Goal: Task Accomplishment & Management: Complete application form

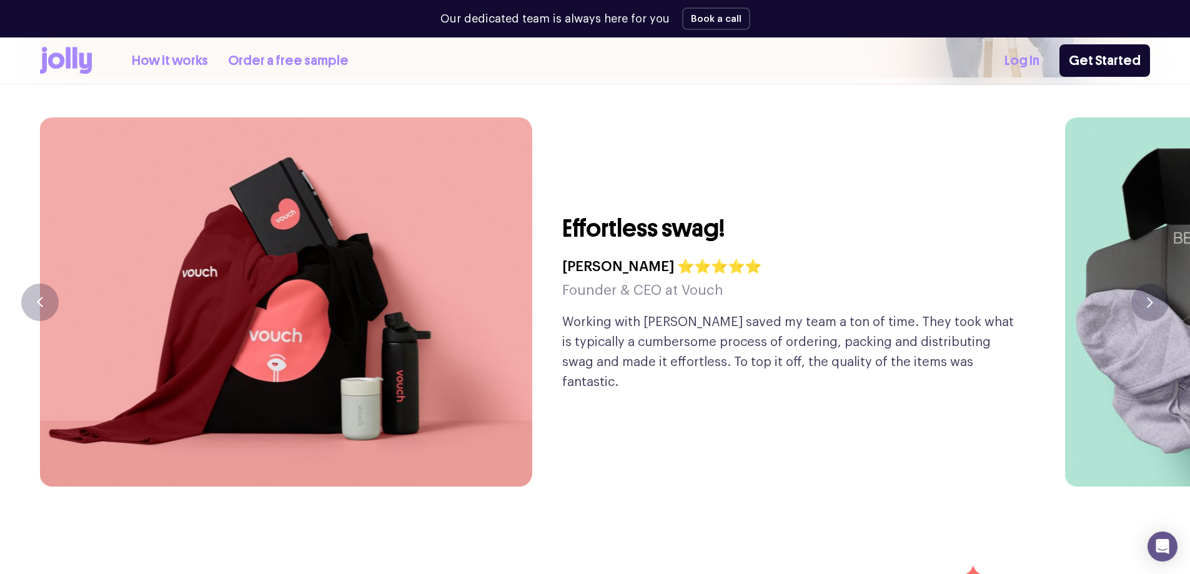
scroll to position [2998, 0]
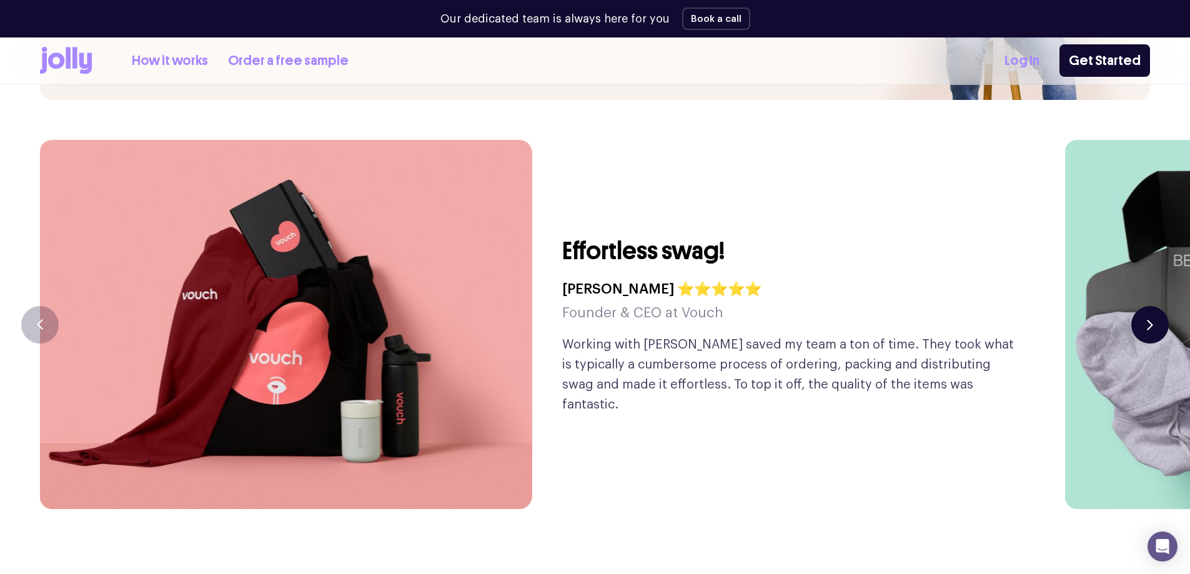
click at [1150, 319] on icon "button" at bounding box center [1150, 324] width 6 height 11
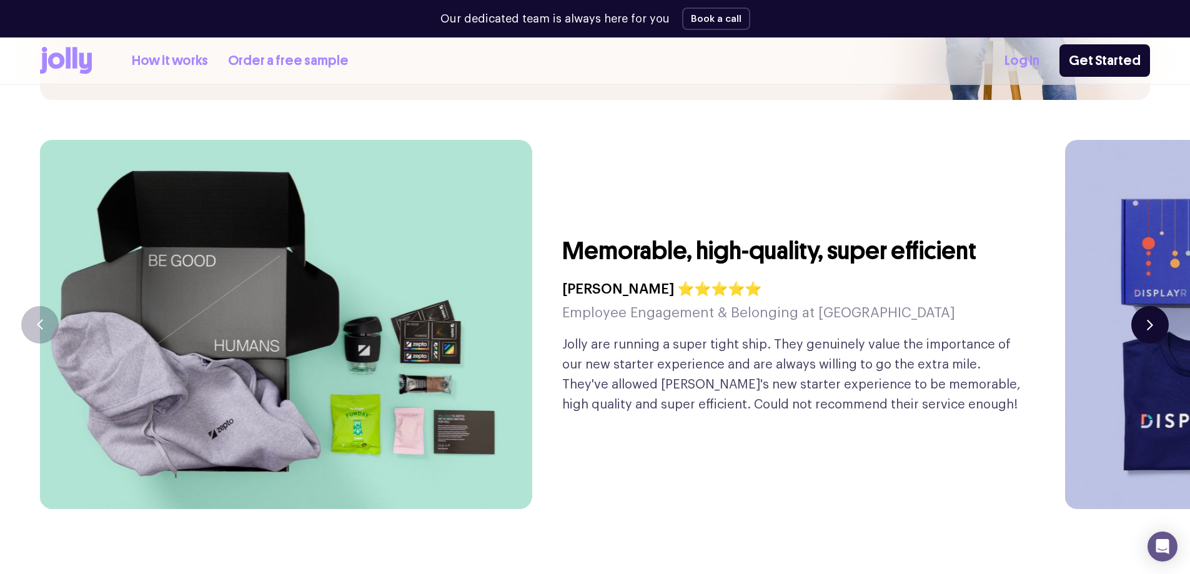
click at [1150, 319] on icon "button" at bounding box center [1150, 324] width 6 height 11
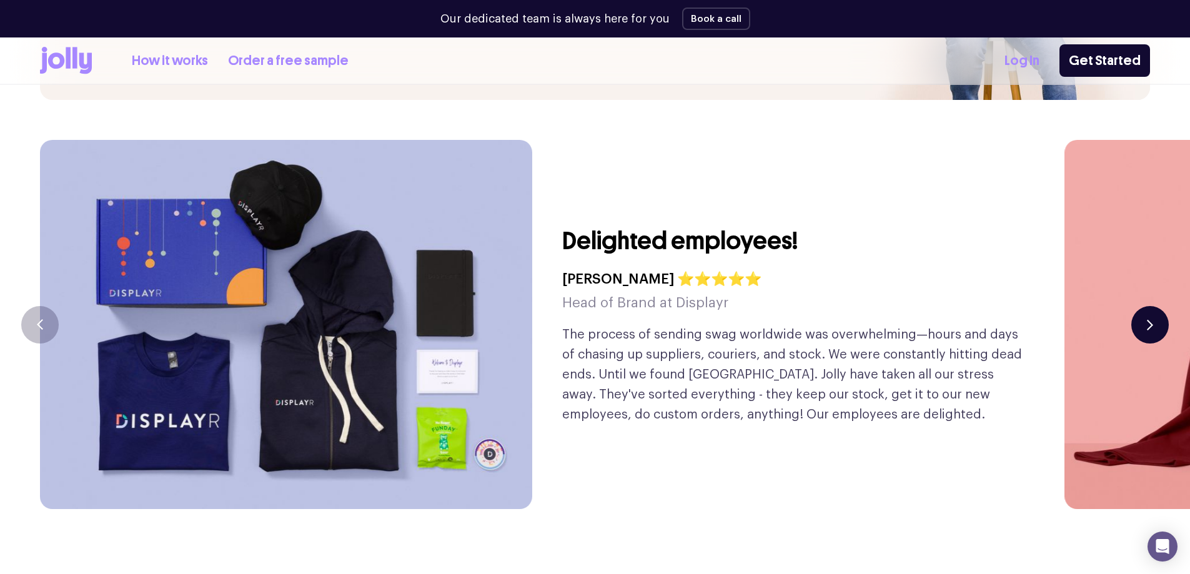
click at [1150, 319] on icon "button" at bounding box center [1150, 324] width 6 height 11
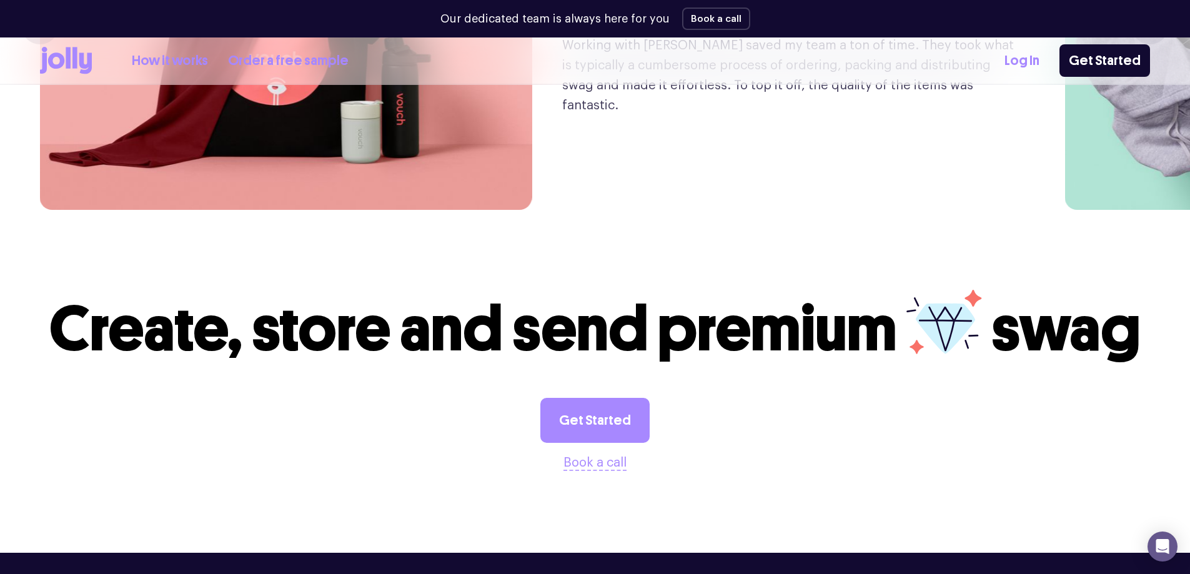
scroll to position [3373, 0]
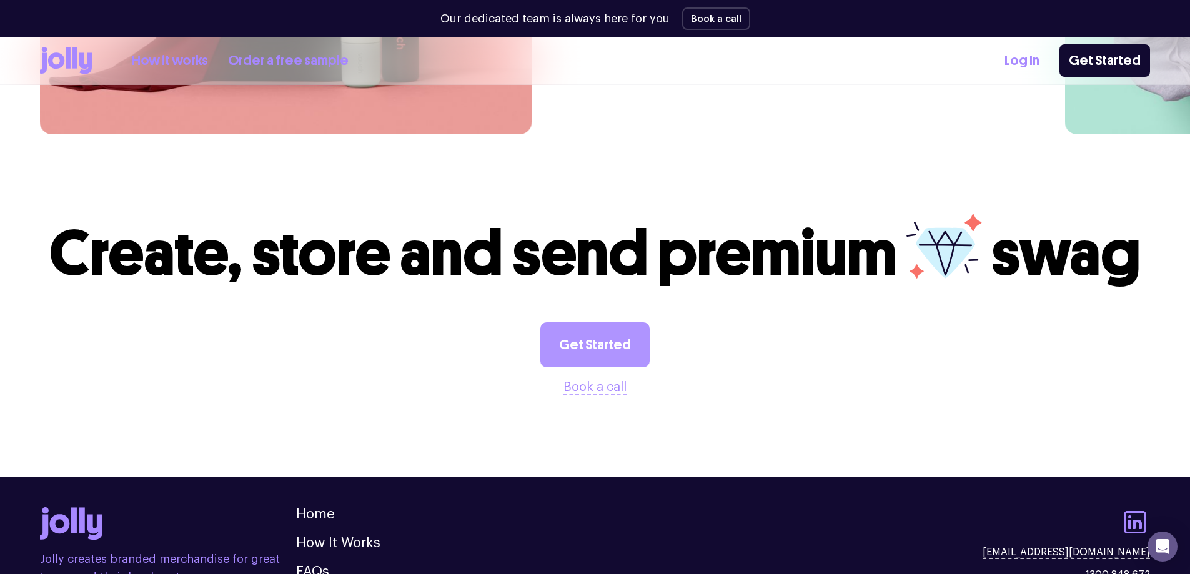
click at [631, 322] on link "Get Started" at bounding box center [594, 344] width 109 height 45
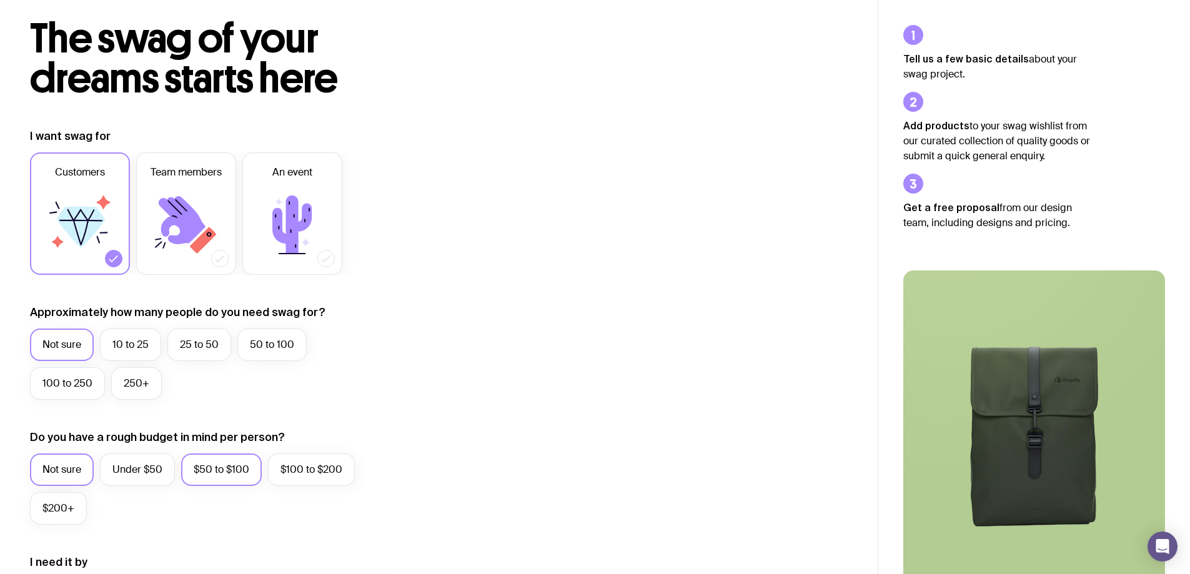
click at [244, 474] on label "$50 to $100" at bounding box center [221, 469] width 81 height 32
click at [0, 0] on input "$50 to $100" at bounding box center [0, 0] width 0 height 0
click at [194, 349] on label "25 to 50" at bounding box center [199, 345] width 64 height 32
click at [0, 0] on input "25 to 50" at bounding box center [0, 0] width 0 height 0
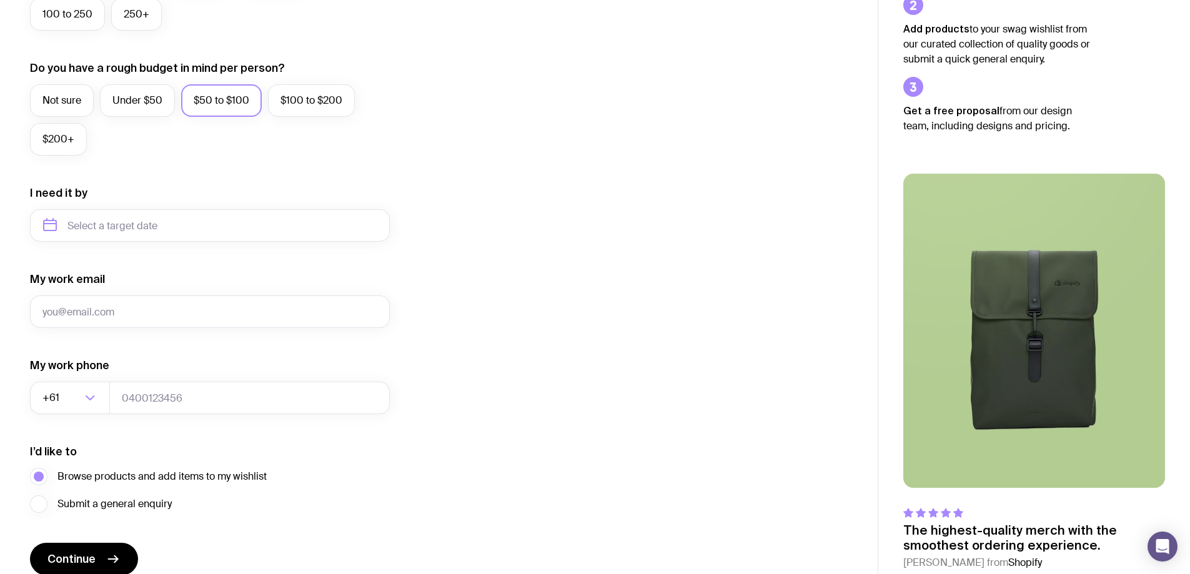
scroll to position [488, 0]
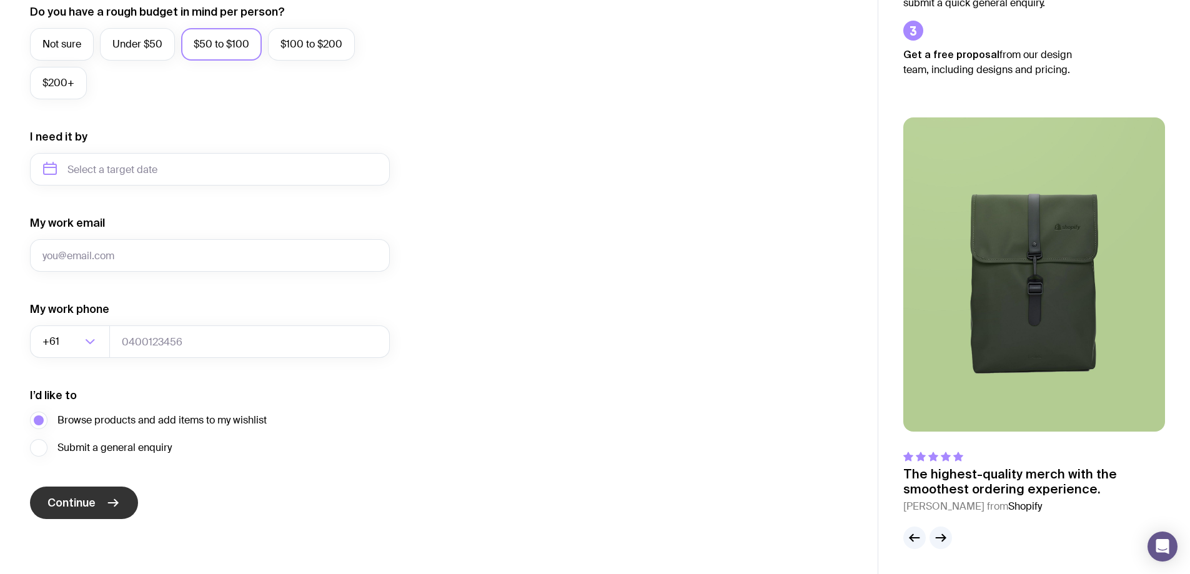
click at [120, 504] on button "Continue" at bounding box center [84, 503] width 108 height 32
click at [270, 257] on input "My work email" at bounding box center [210, 255] width 360 height 32
type input "[PERSON_NAME][EMAIL_ADDRESS][DOMAIN_NAME]"
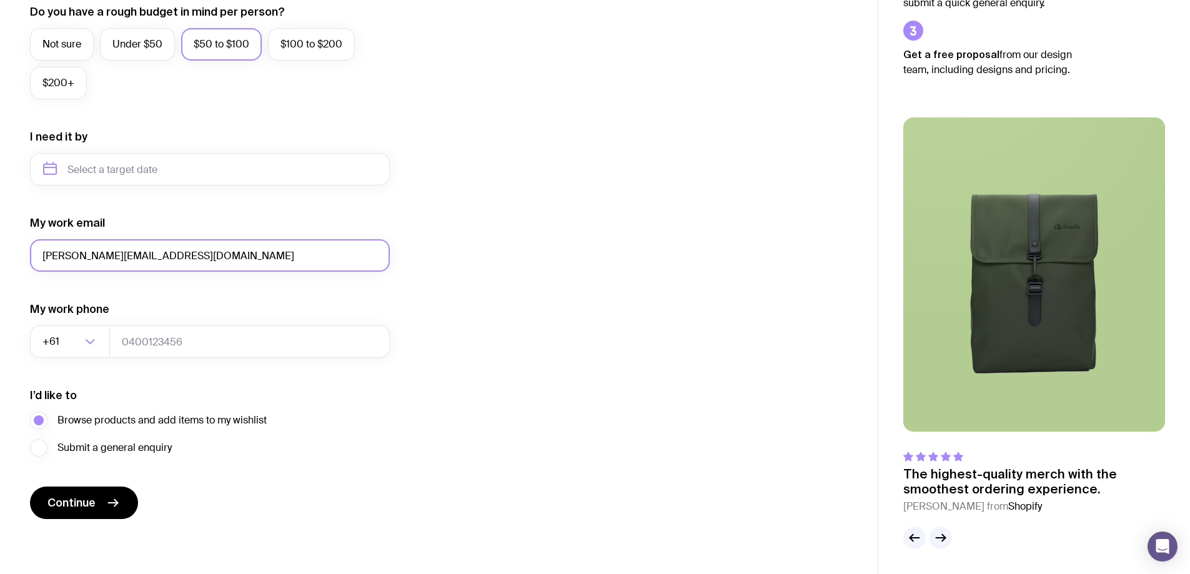
click at [216, 251] on input "[PERSON_NAME][EMAIL_ADDRESS][DOMAIN_NAME]" at bounding box center [210, 255] width 360 height 32
drag, startPoint x: 224, startPoint y: 254, endPoint x: 0, endPoint y: 250, distance: 223.7
click at [0, 250] on div "I want swag for Customers Team members An event Approximately how many people d…" at bounding box center [439, 111] width 878 height 816
type input "[EMAIL_ADDRESS][DOMAIN_NAME]"
click at [111, 510] on icon "submit" at bounding box center [113, 502] width 15 height 15
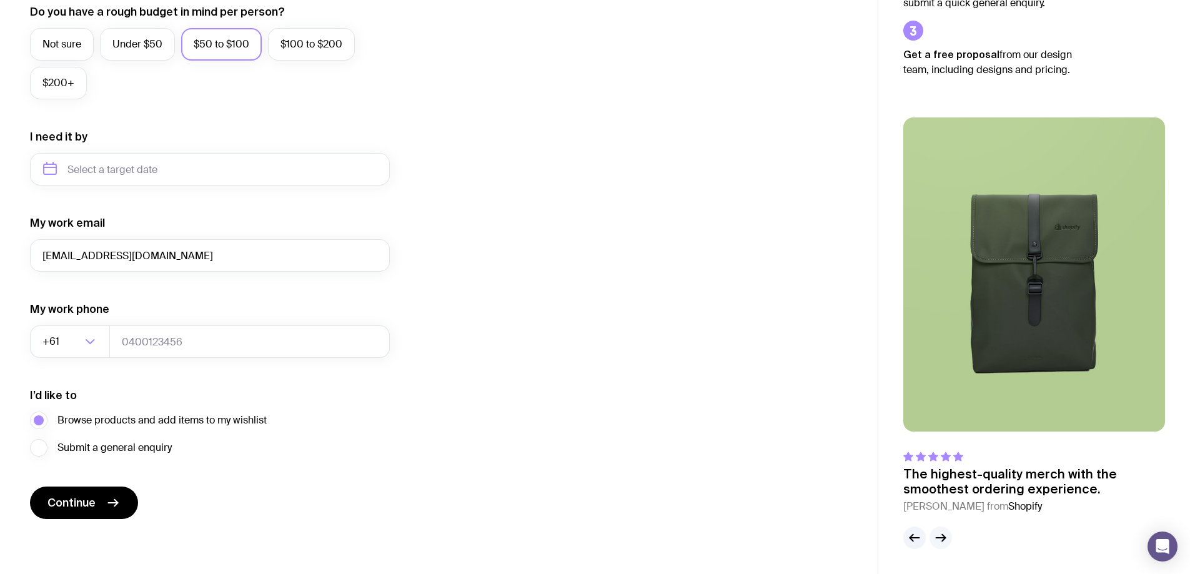
click at [943, 537] on icon "button" at bounding box center [940, 537] width 15 height 15
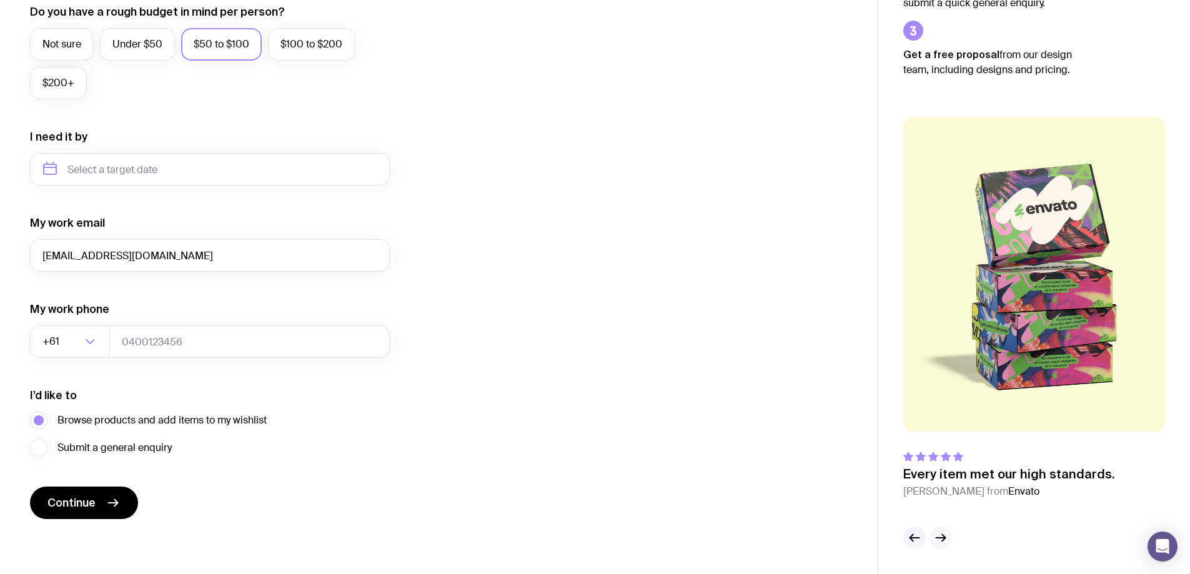
click at [944, 538] on g "button" at bounding box center [940, 538] width 9 height 7
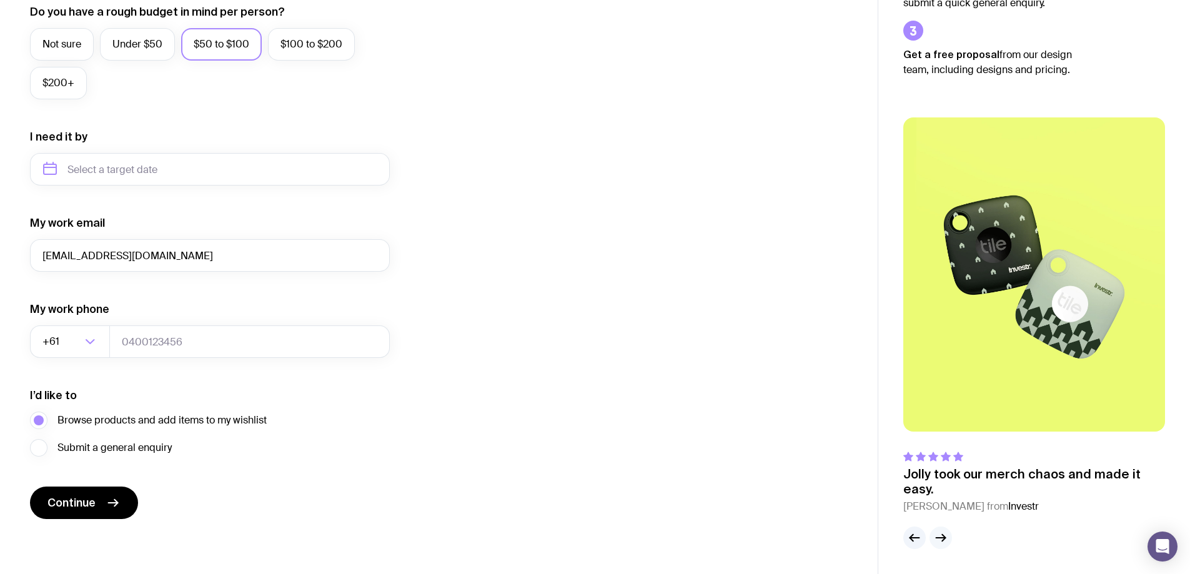
click at [945, 538] on g "button" at bounding box center [940, 538] width 9 height 7
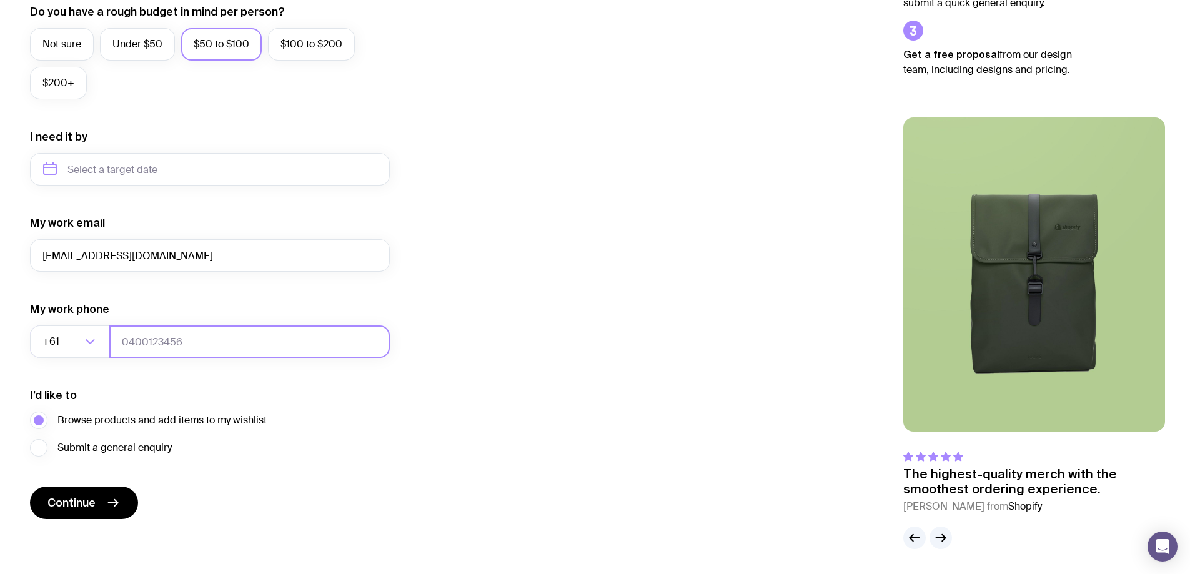
click at [156, 344] on input "tel" at bounding box center [249, 341] width 280 height 32
type input "448612984"
click at [125, 502] on button "Continue" at bounding box center [84, 503] width 108 height 32
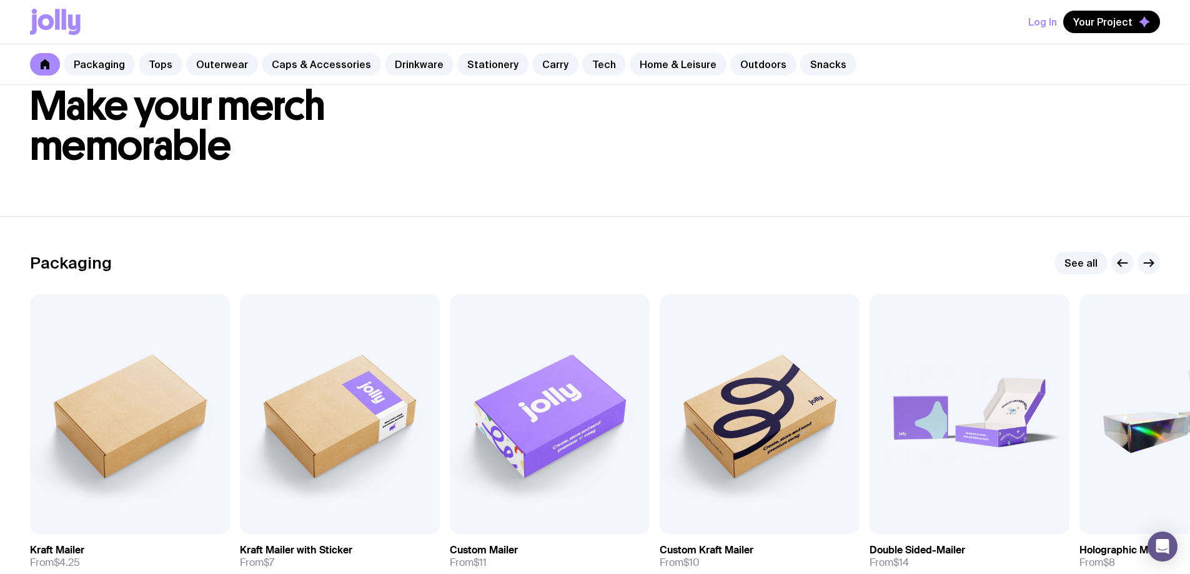
scroll to position [187, 0]
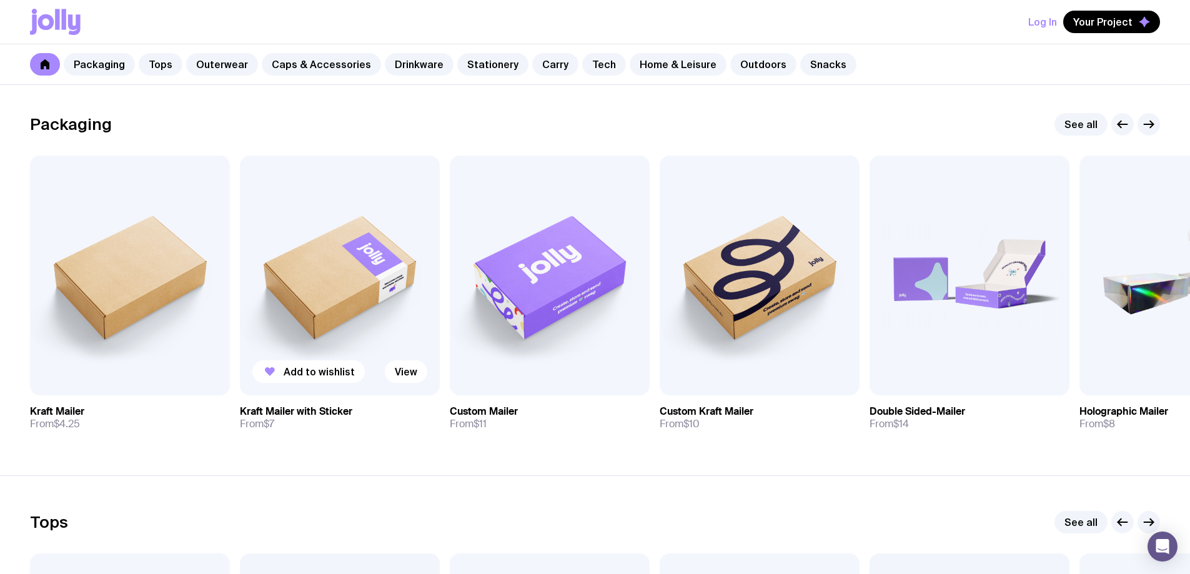
click at [328, 262] on img at bounding box center [340, 276] width 200 height 240
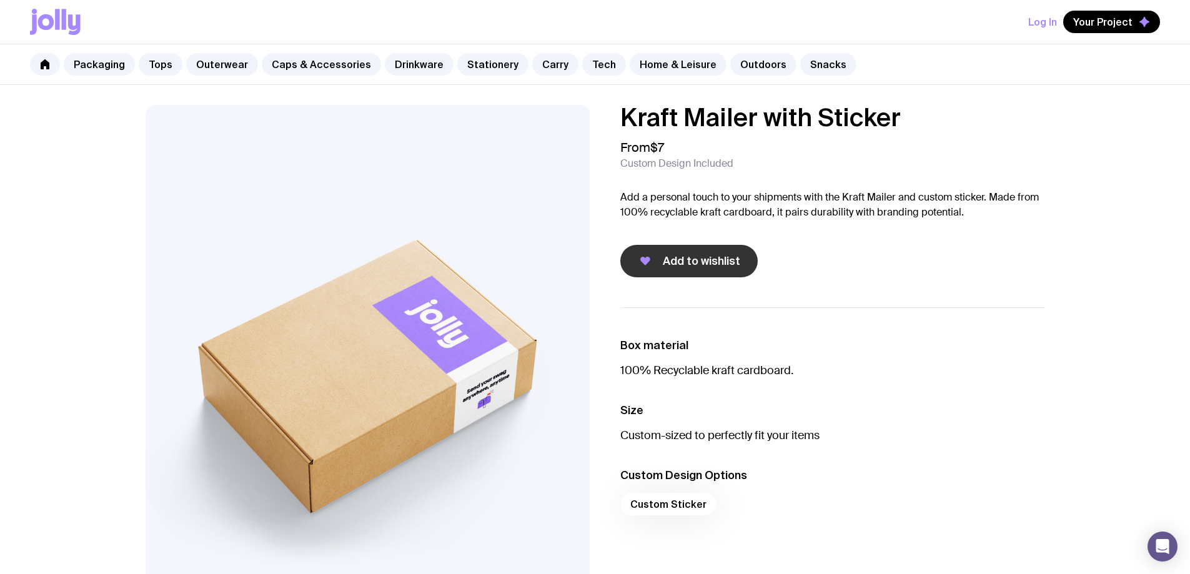
click at [681, 263] on span "Add to wishlist" at bounding box center [701, 261] width 77 height 15
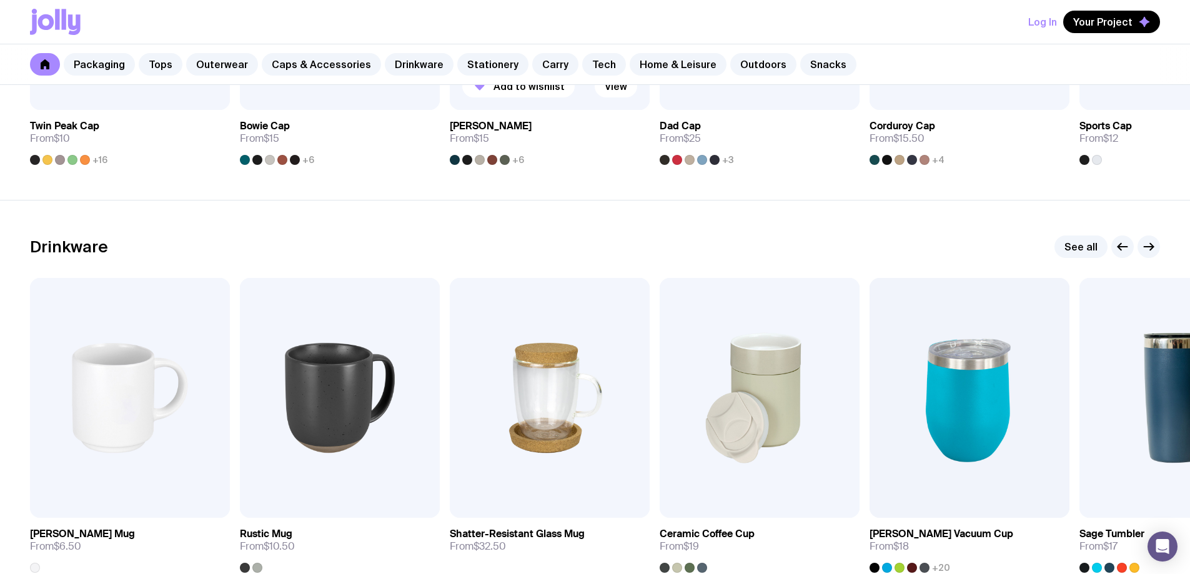
scroll to position [1749, 0]
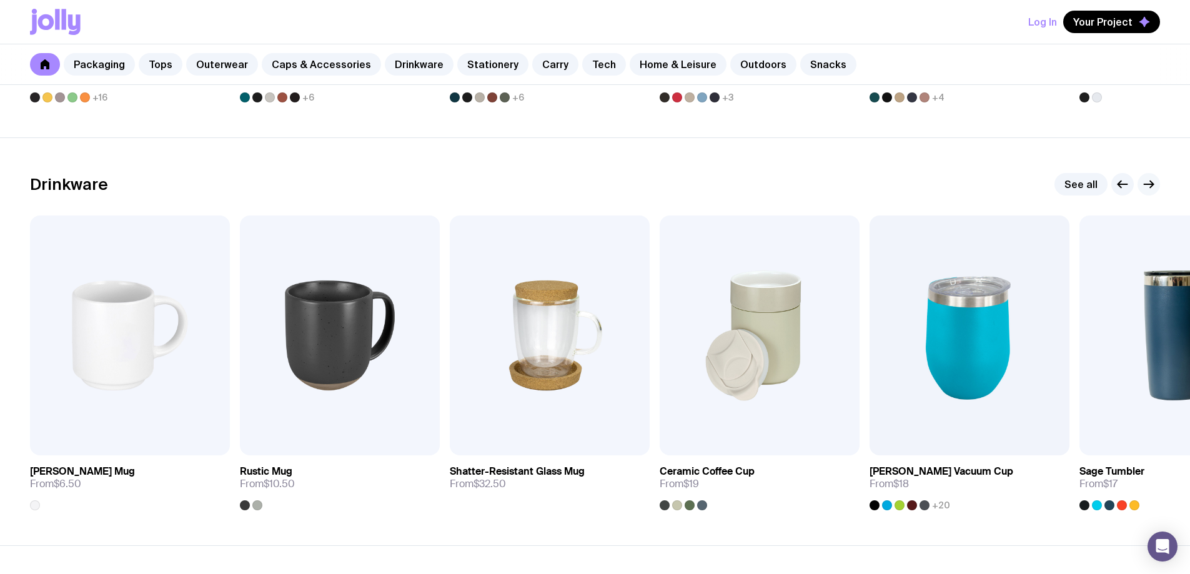
click at [1148, 186] on icon "button" at bounding box center [1148, 184] width 15 height 15
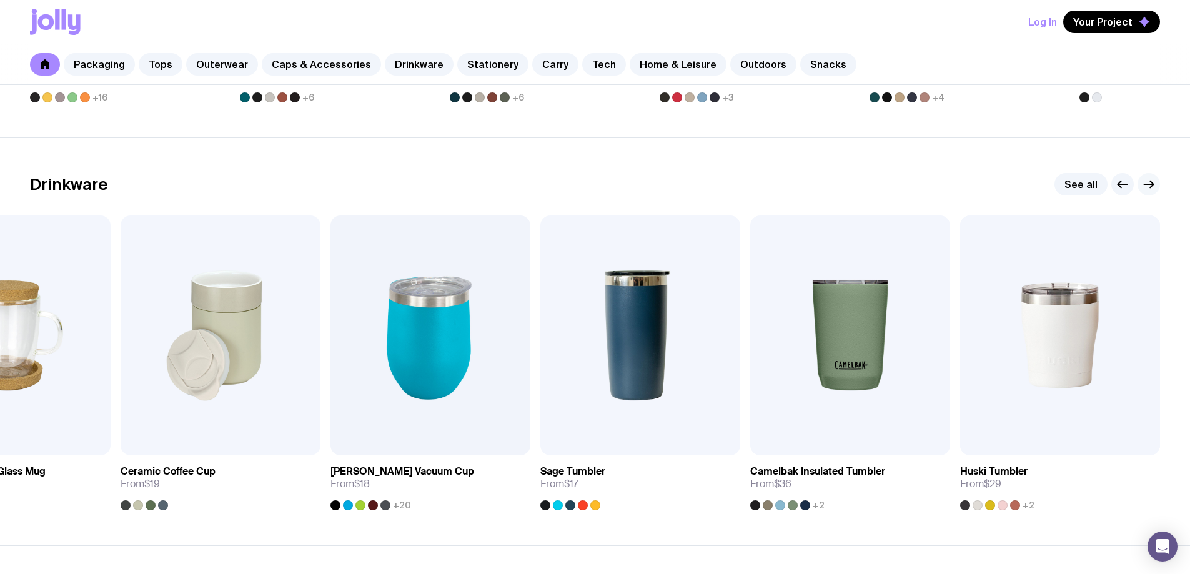
click at [1150, 182] on icon "button" at bounding box center [1148, 184] width 15 height 15
click at [1120, 184] on icon "button" at bounding box center [1122, 184] width 9 height 0
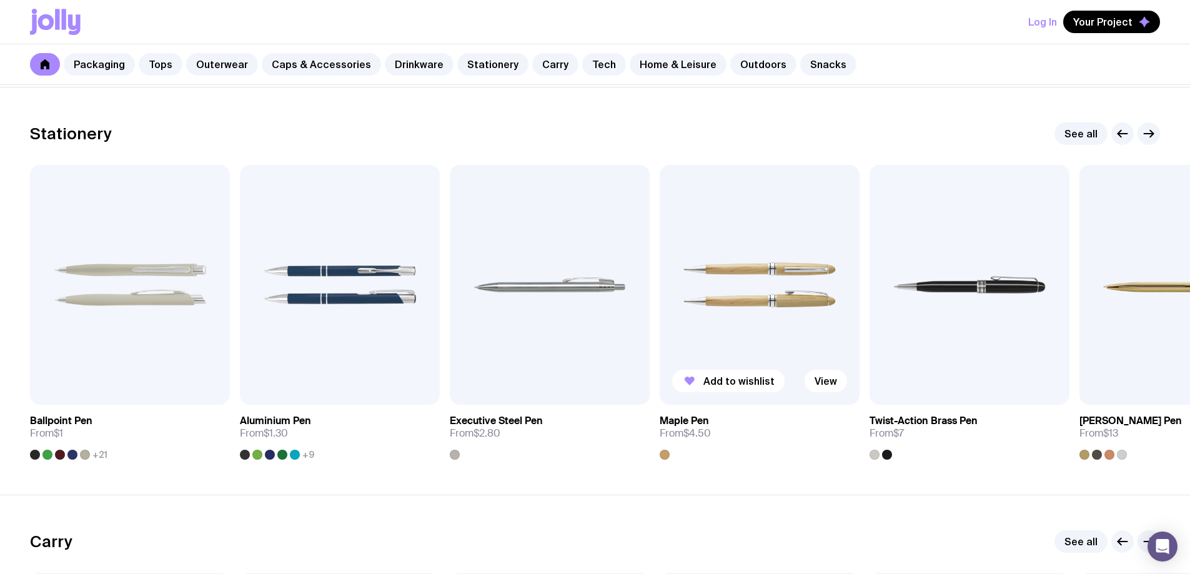
scroll to position [2249, 0]
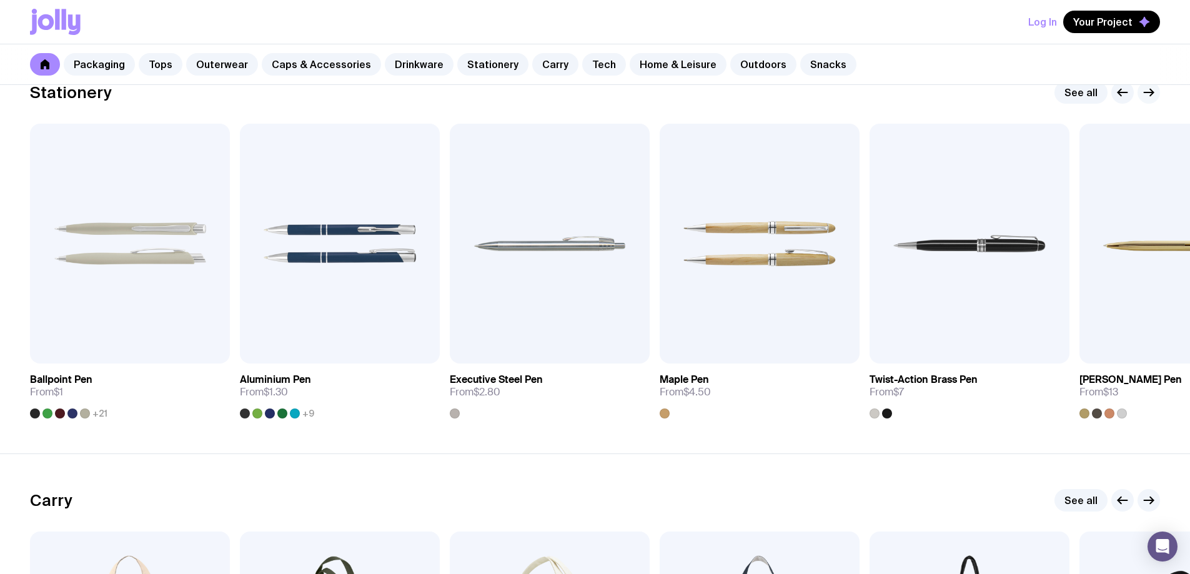
click at [1144, 99] on icon "button" at bounding box center [1148, 92] width 15 height 15
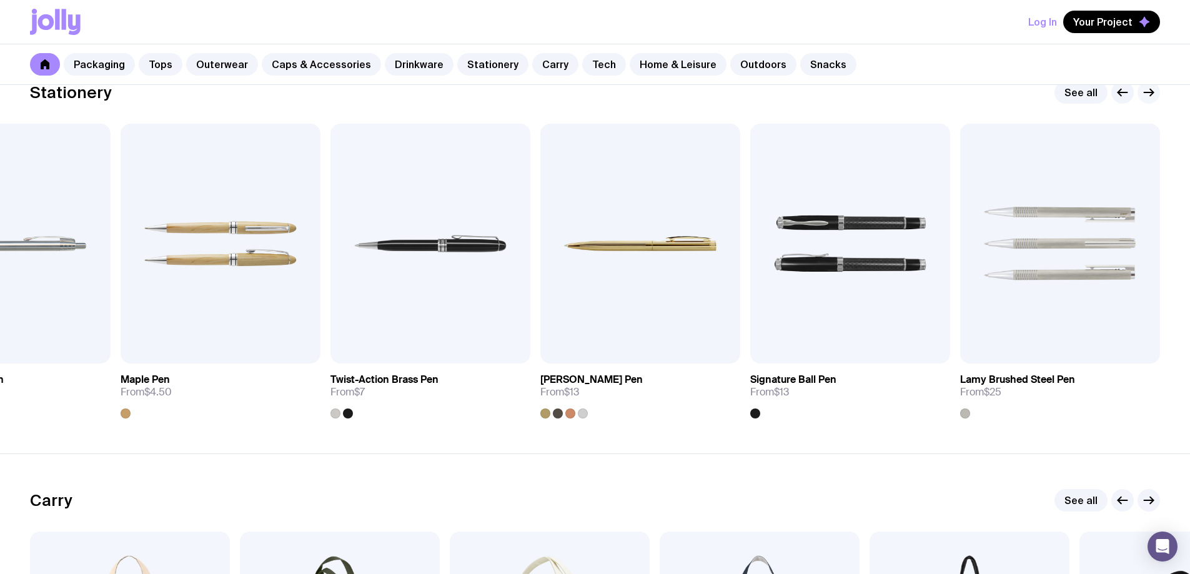
click at [1149, 97] on icon "button" at bounding box center [1148, 92] width 15 height 15
click at [1120, 95] on icon "button" at bounding box center [1119, 92] width 3 height 7
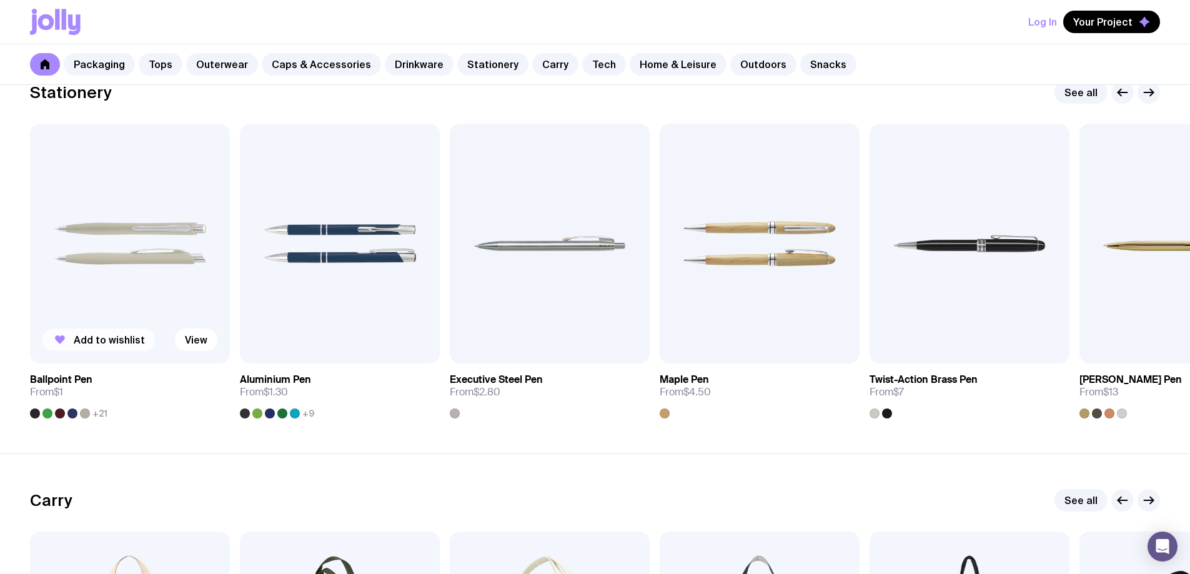
click at [97, 339] on span "Add to wishlist" at bounding box center [109, 340] width 71 height 12
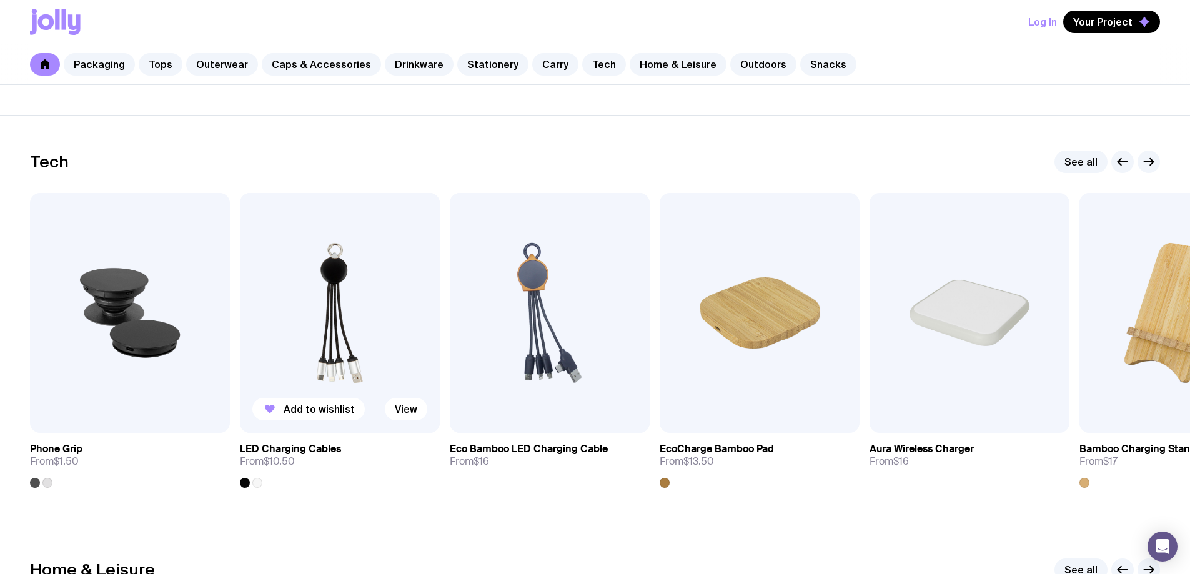
scroll to position [2998, 0]
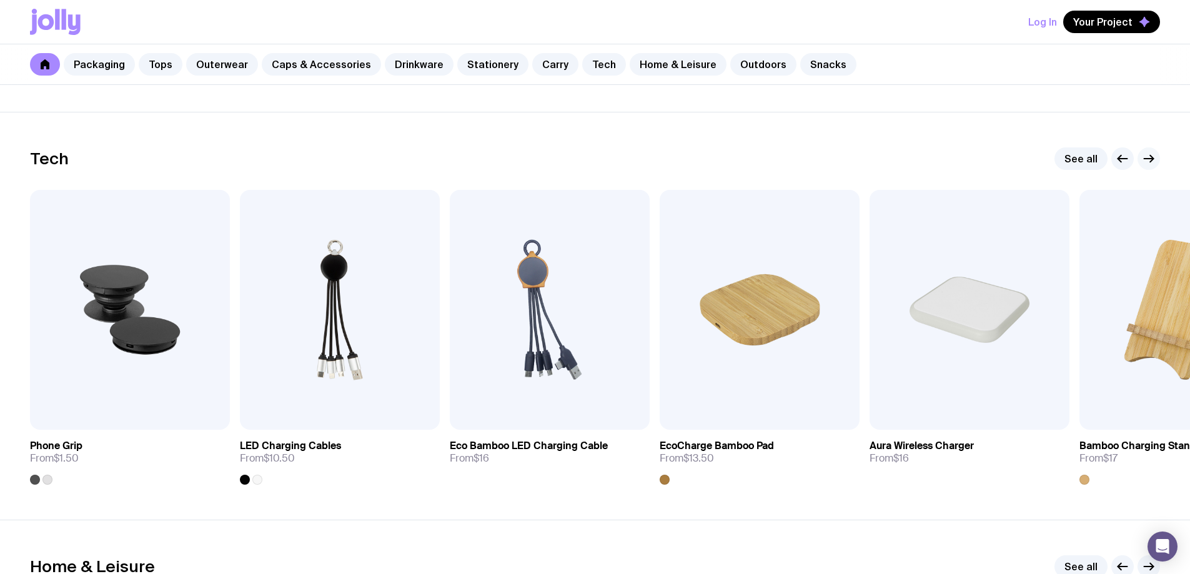
click at [1152, 159] on icon "button" at bounding box center [1148, 159] width 9 height 0
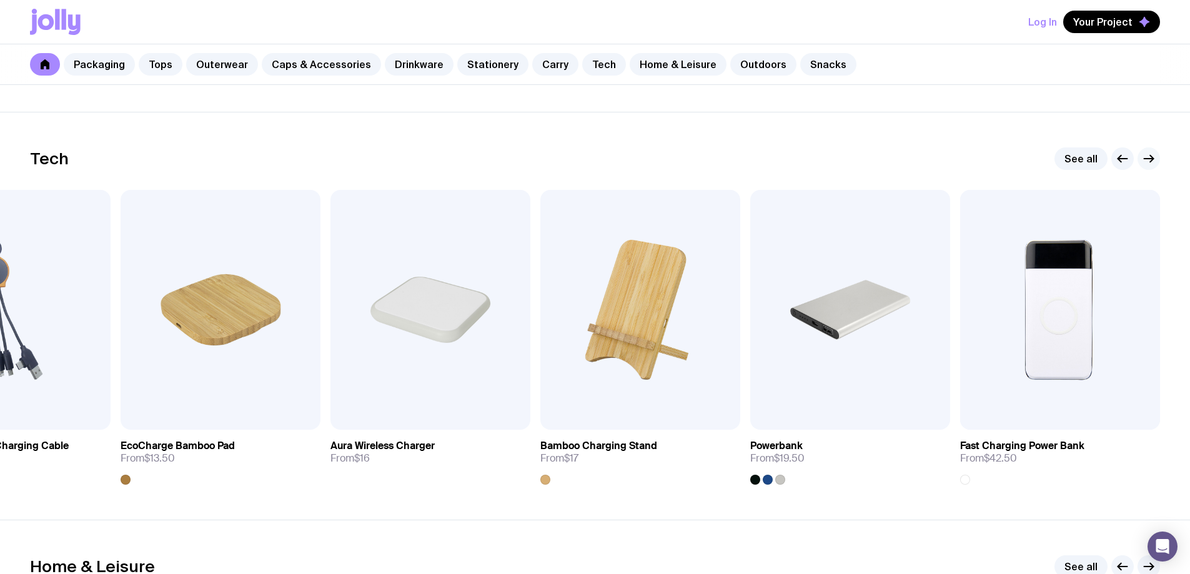
click at [1157, 161] on button "button" at bounding box center [1148, 158] width 22 height 22
click at [703, 406] on link "View" at bounding box center [706, 406] width 42 height 22
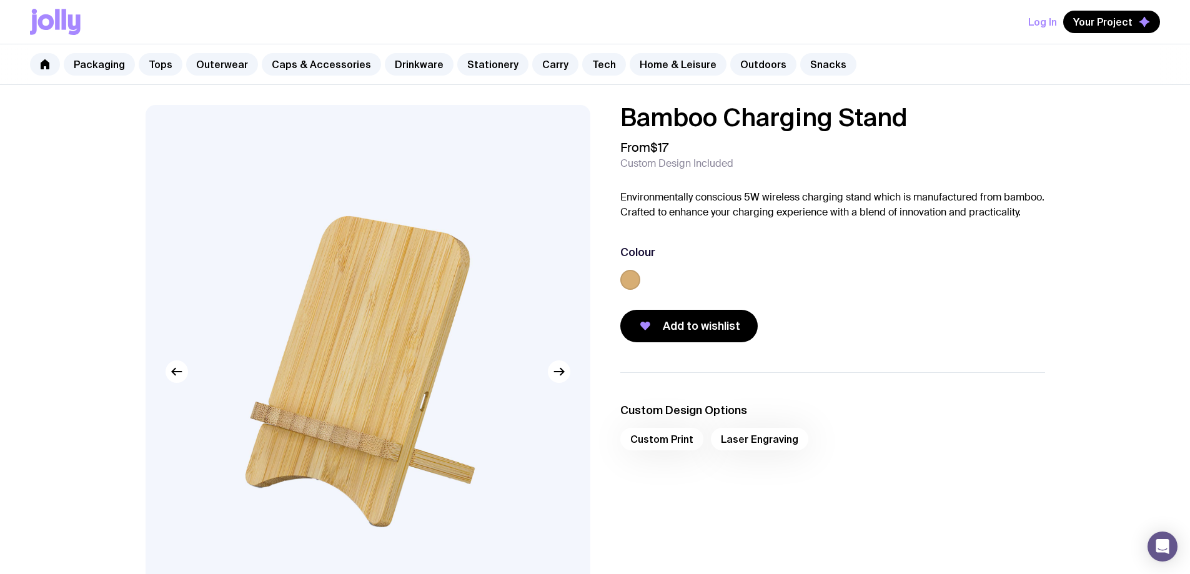
click at [570, 385] on img at bounding box center [368, 371] width 445 height 533
click at [562, 381] on button "button" at bounding box center [559, 371] width 22 height 22
click at [559, 374] on icon "button" at bounding box center [559, 371] width 15 height 15
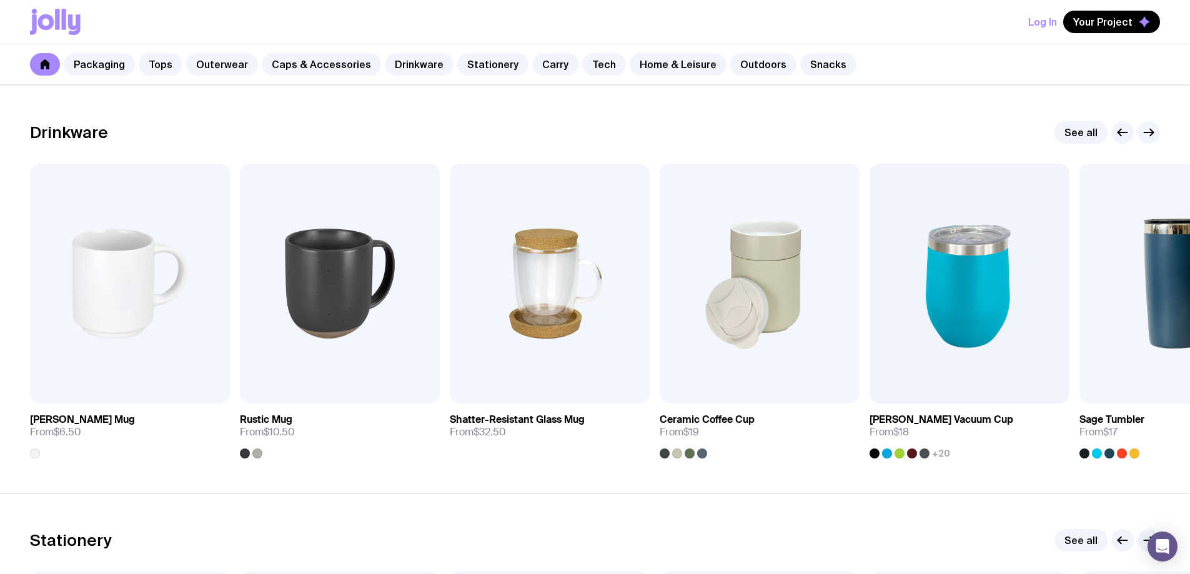
scroll to position [1710, 0]
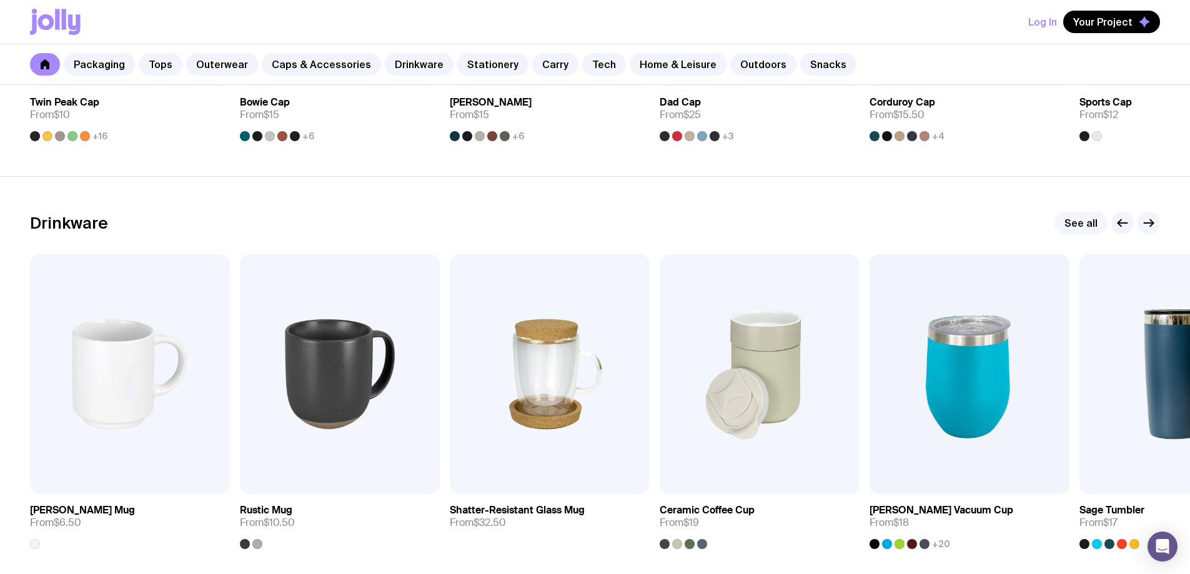
click at [1064, 218] on link "See all" at bounding box center [1080, 223] width 53 height 22
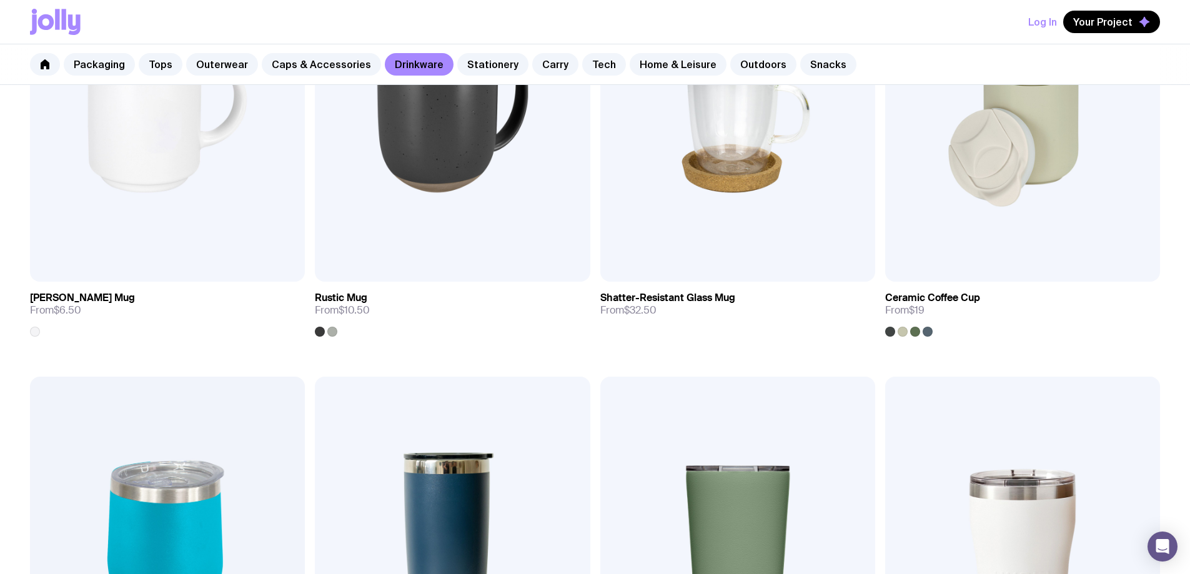
scroll to position [375, 0]
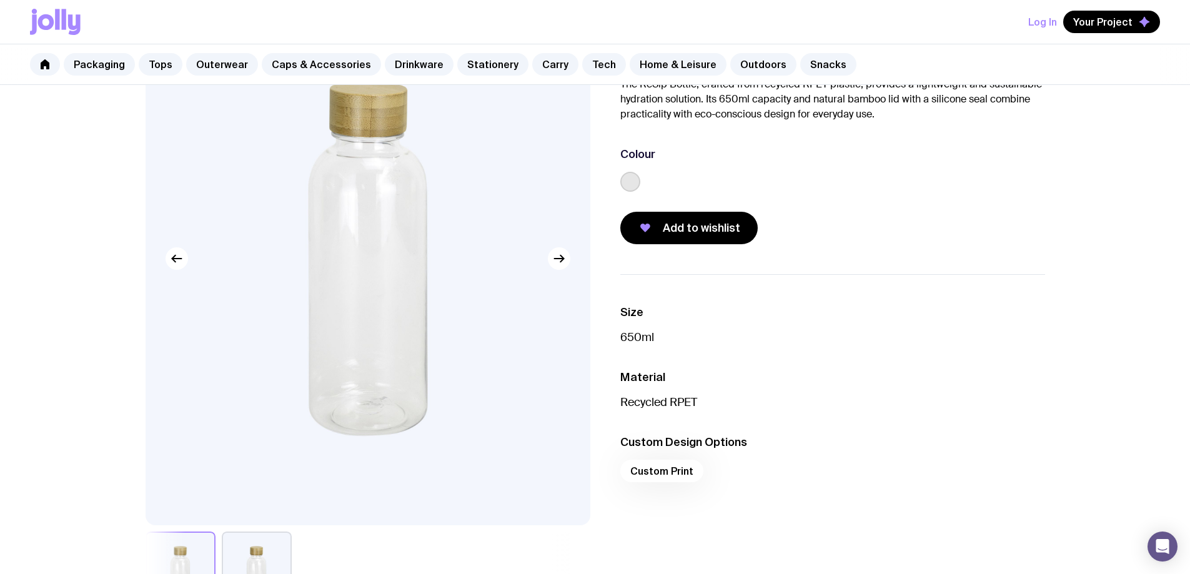
scroll to position [125, 0]
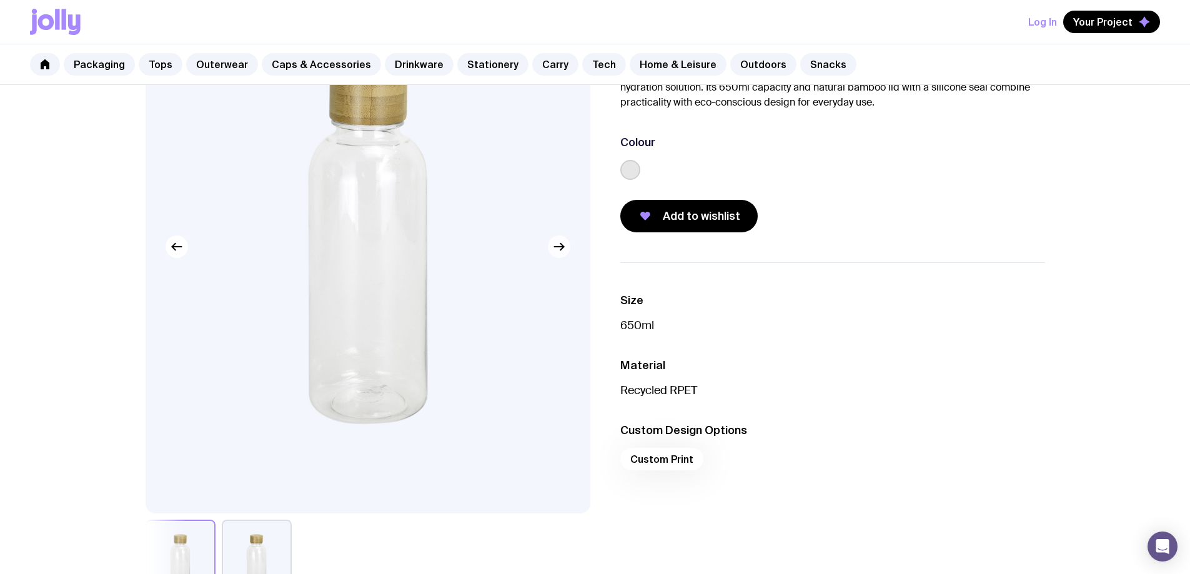
click at [560, 256] on button "button" at bounding box center [559, 246] width 22 height 22
click at [177, 251] on icon "button" at bounding box center [176, 246] width 15 height 15
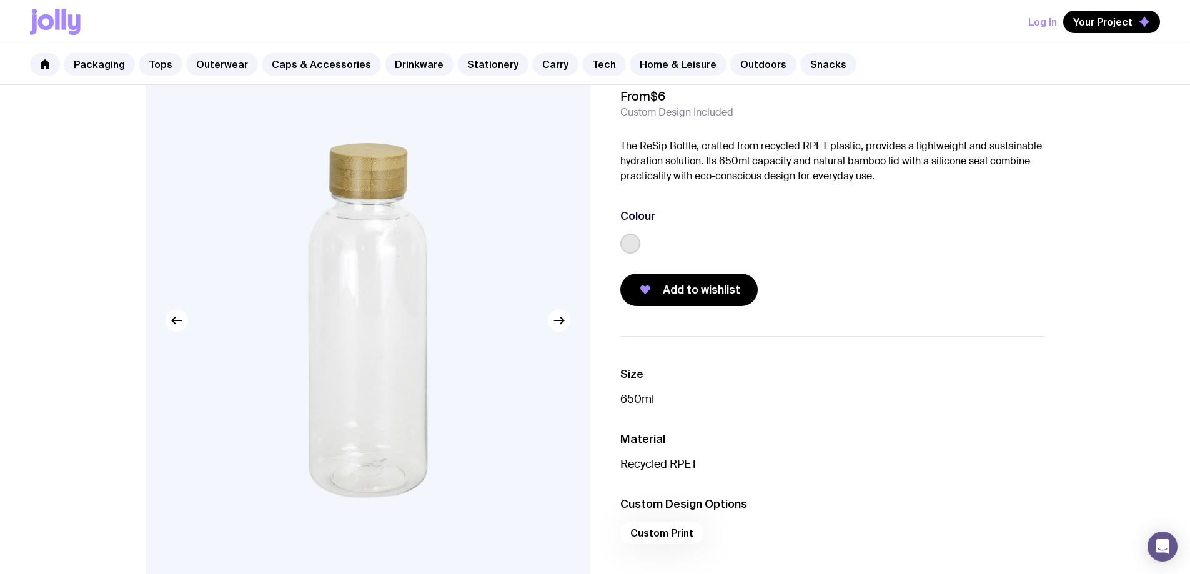
scroll to position [0, 0]
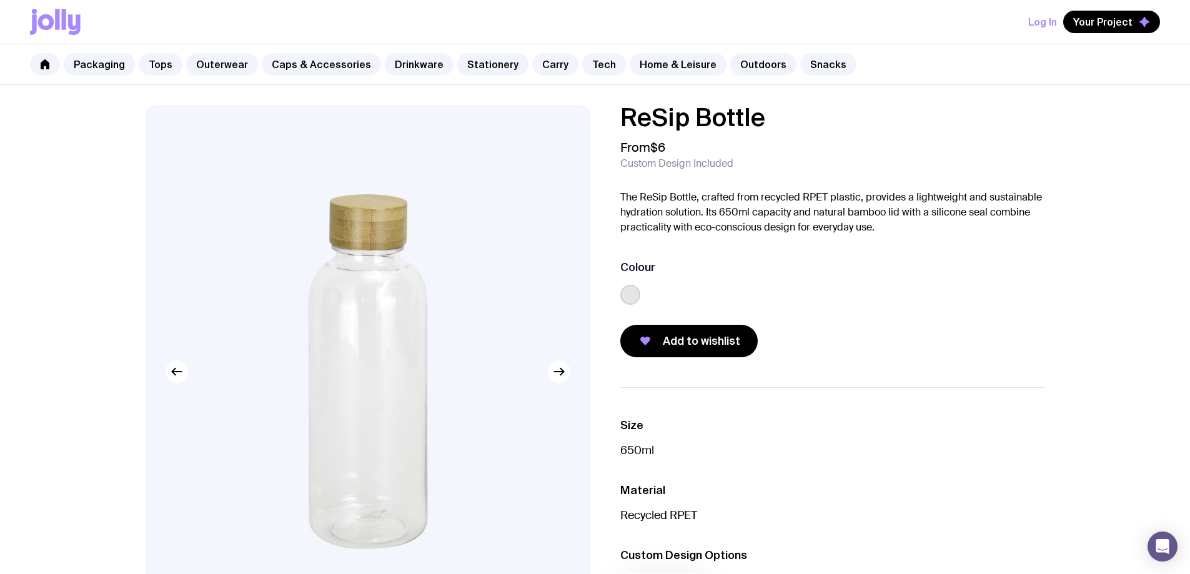
scroll to position [375, 0]
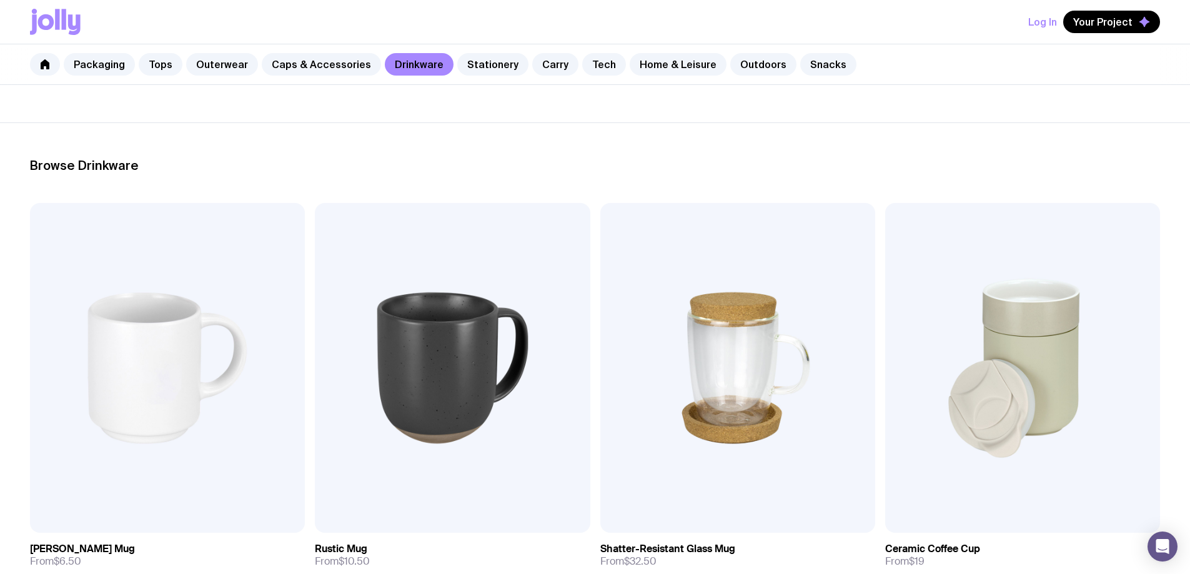
scroll to position [118, 0]
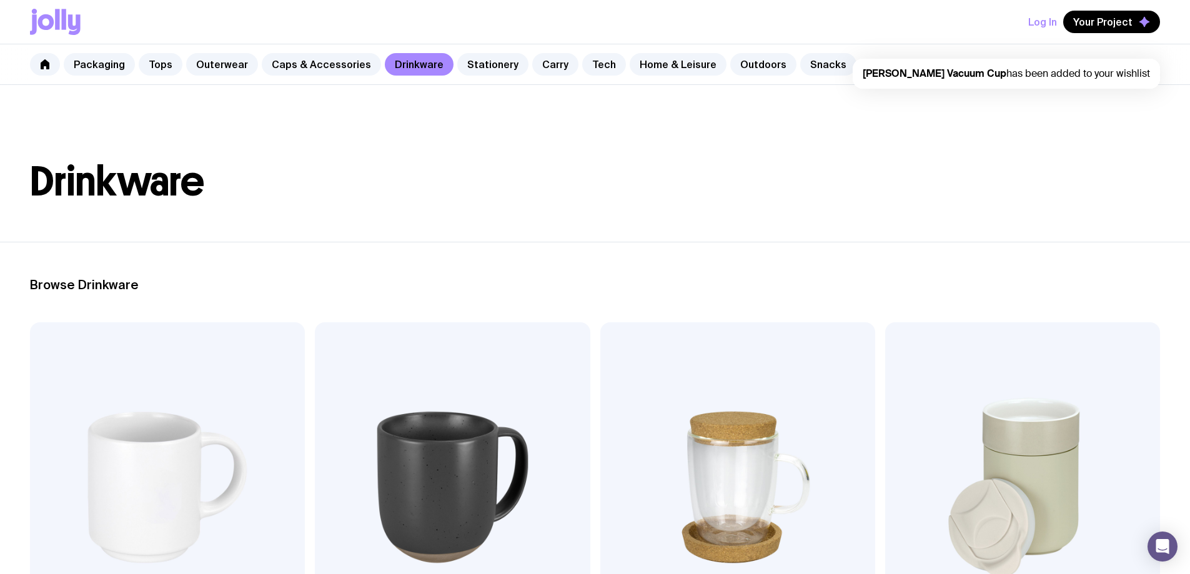
scroll to position [0, 0]
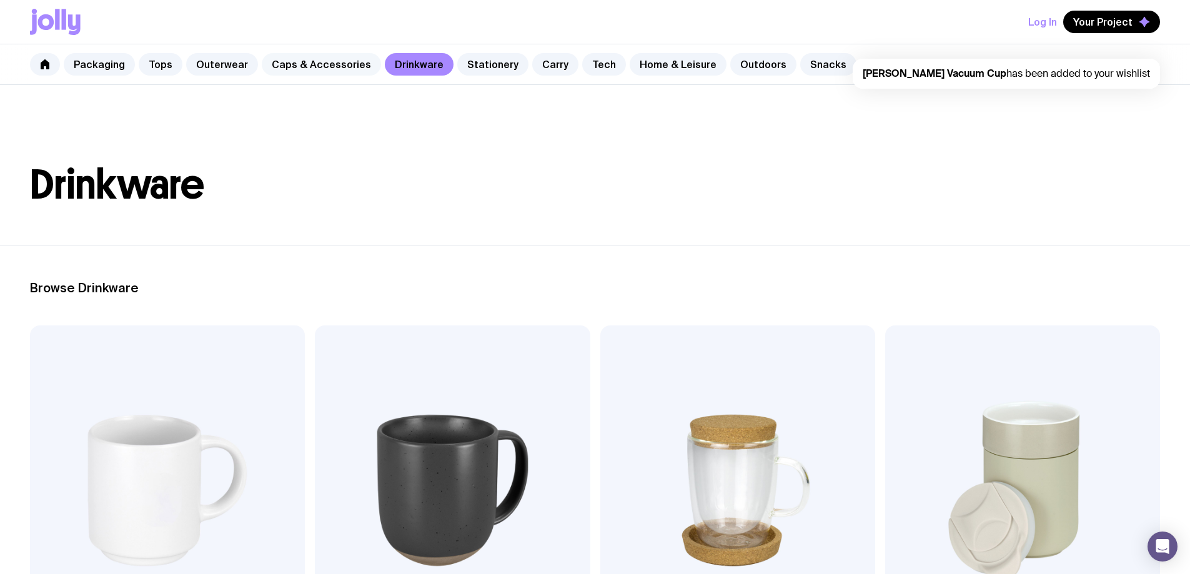
click at [289, 67] on link "Caps & Accessories" at bounding box center [321, 64] width 119 height 22
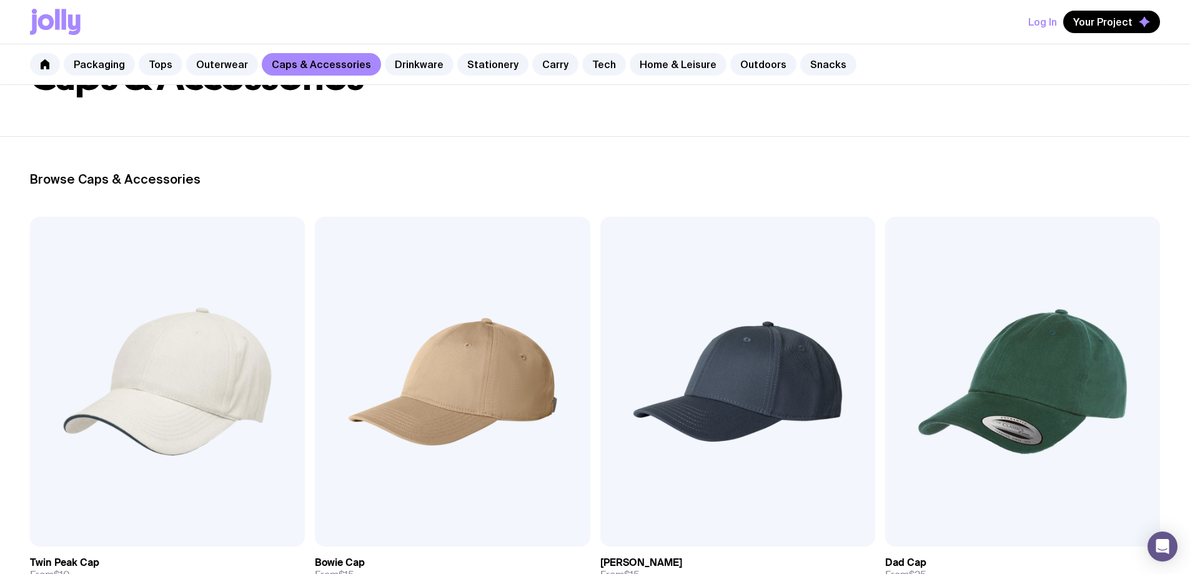
scroll to position [125, 0]
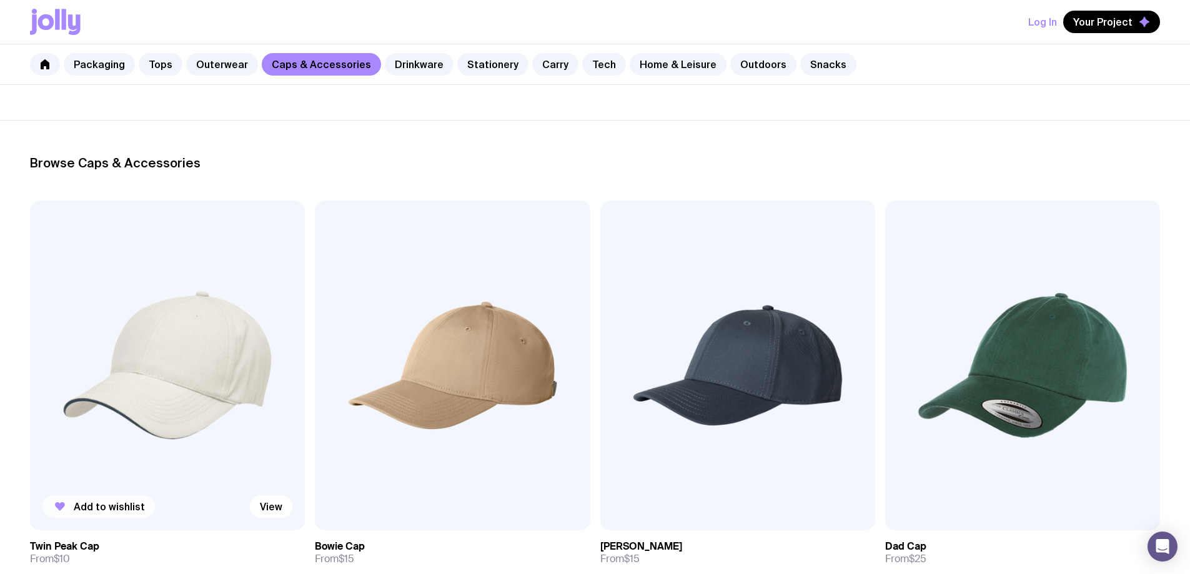
click at [111, 500] on span "Add to wishlist" at bounding box center [109, 506] width 71 height 12
click at [411, 62] on link "Drinkware" at bounding box center [419, 64] width 69 height 22
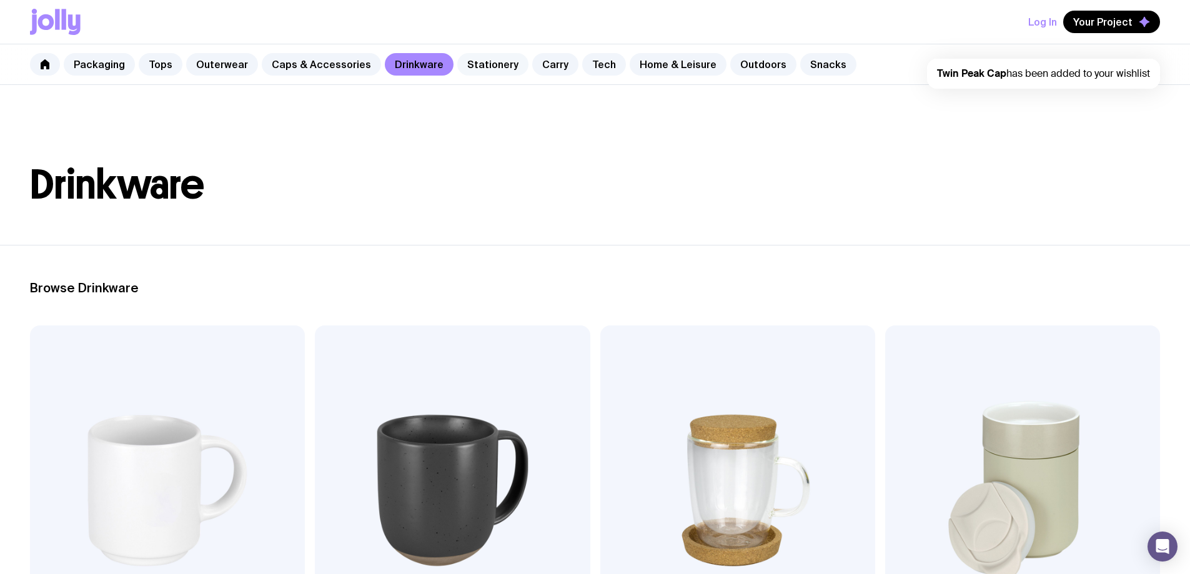
click at [485, 62] on link "Stationery" at bounding box center [492, 64] width 71 height 22
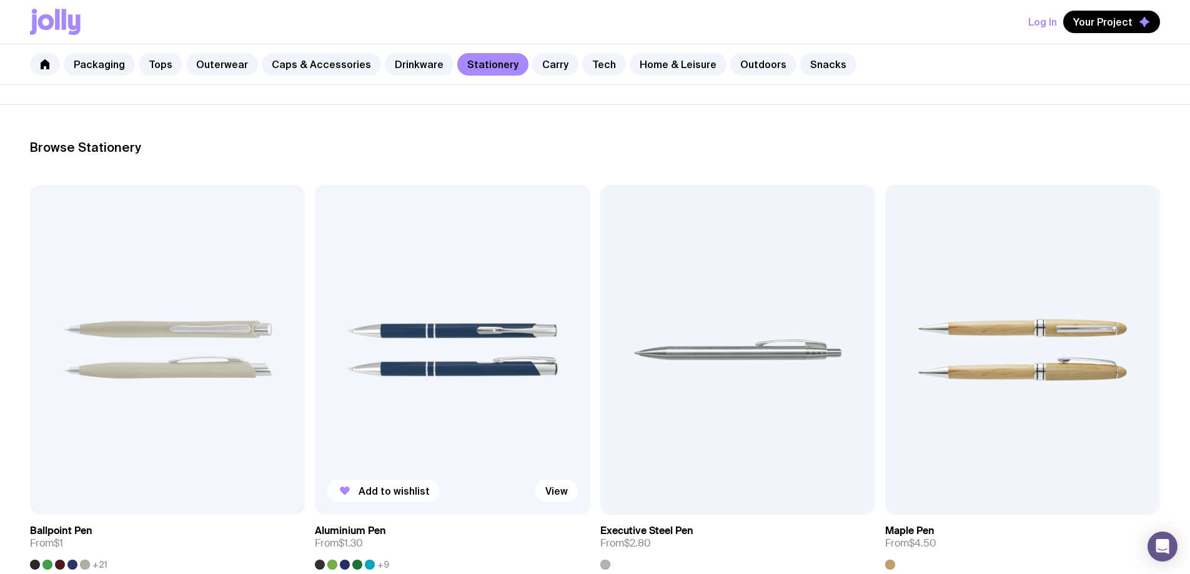
scroll to position [187, 0]
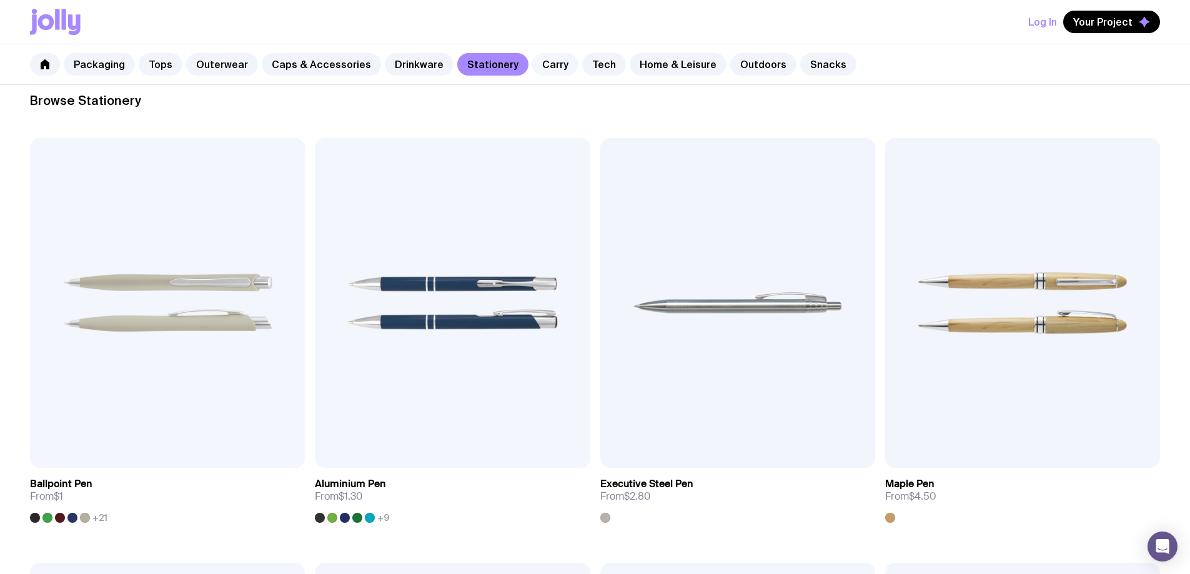
click at [538, 66] on link "Carry" at bounding box center [555, 64] width 46 height 22
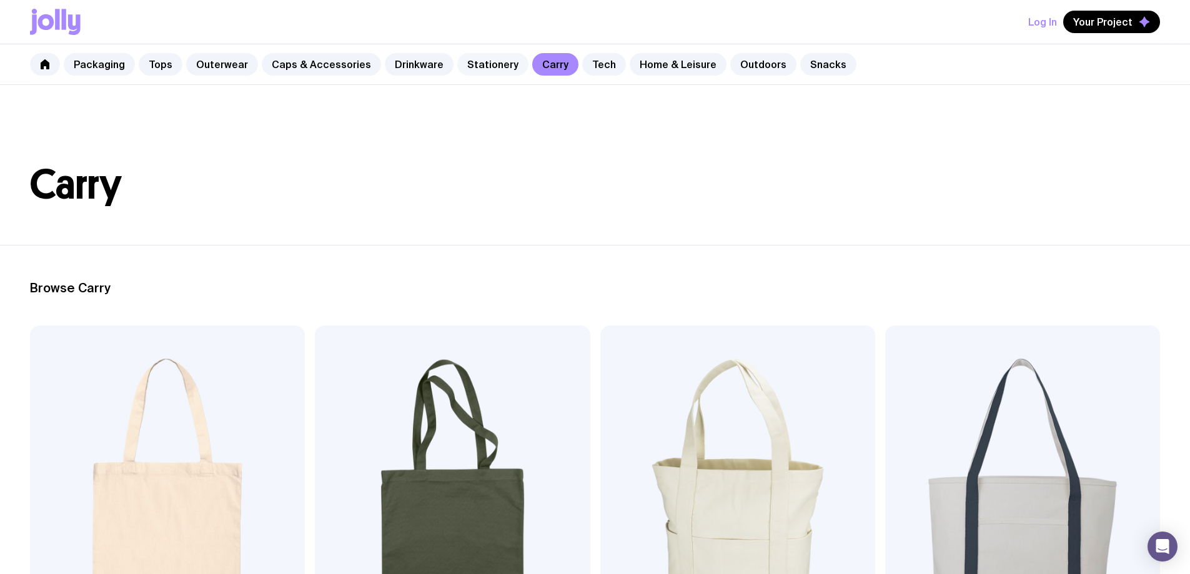
click at [503, 66] on link "Stationery" at bounding box center [492, 64] width 71 height 22
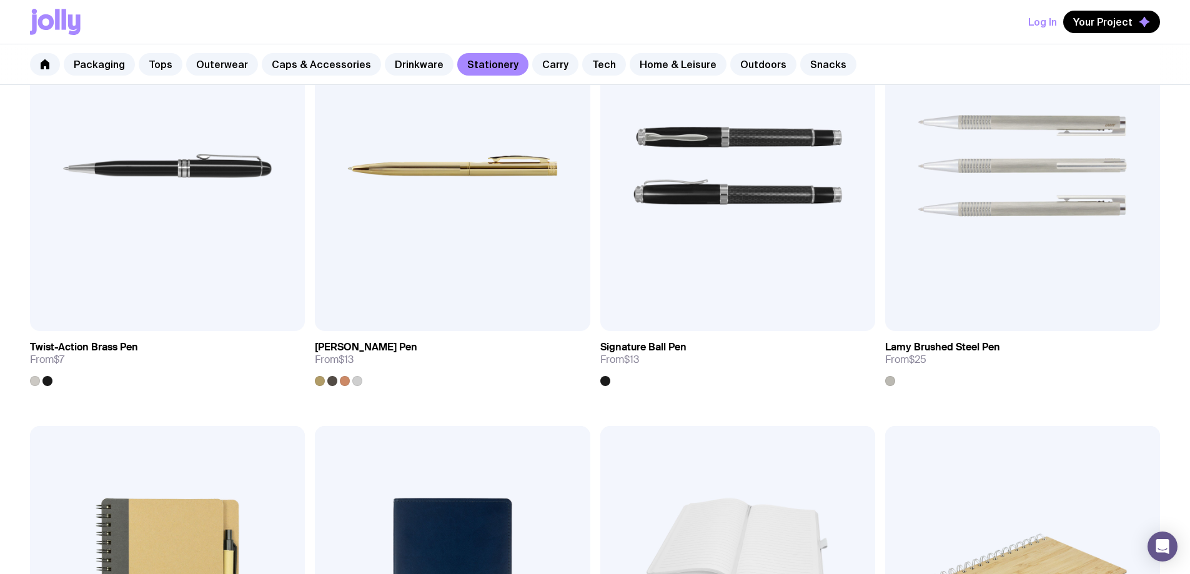
scroll to position [812, 0]
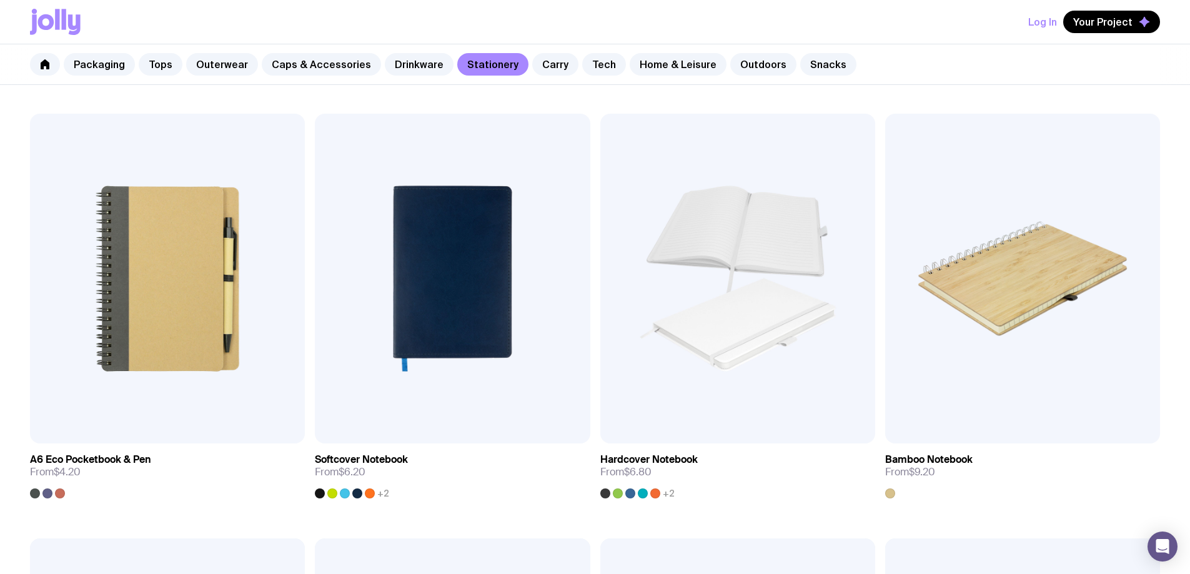
scroll to position [687, 0]
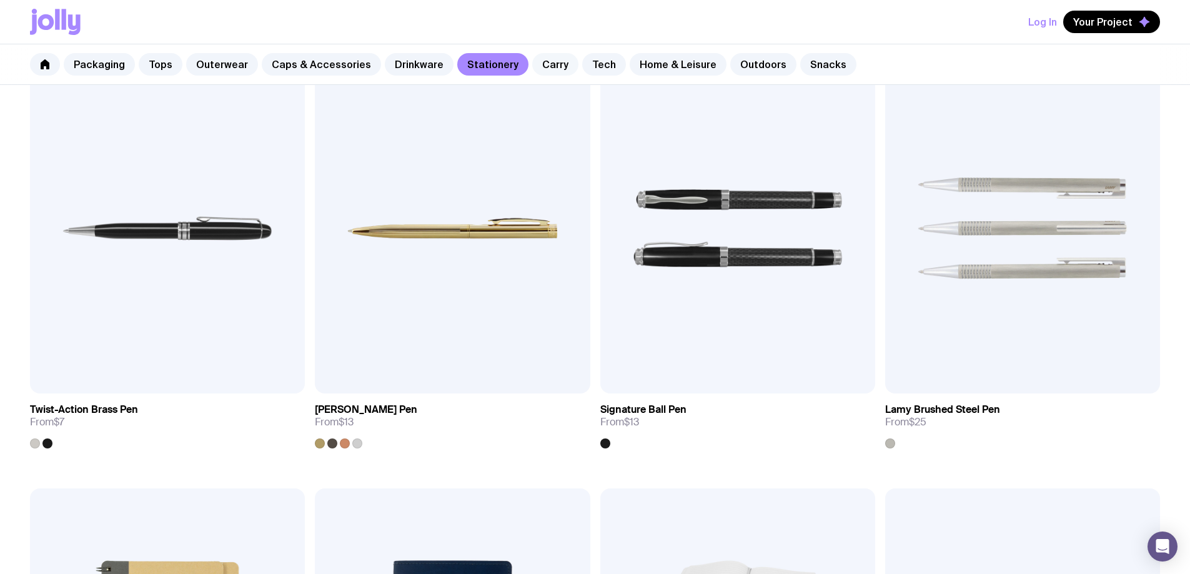
click at [548, 65] on link "Carry" at bounding box center [555, 64] width 46 height 22
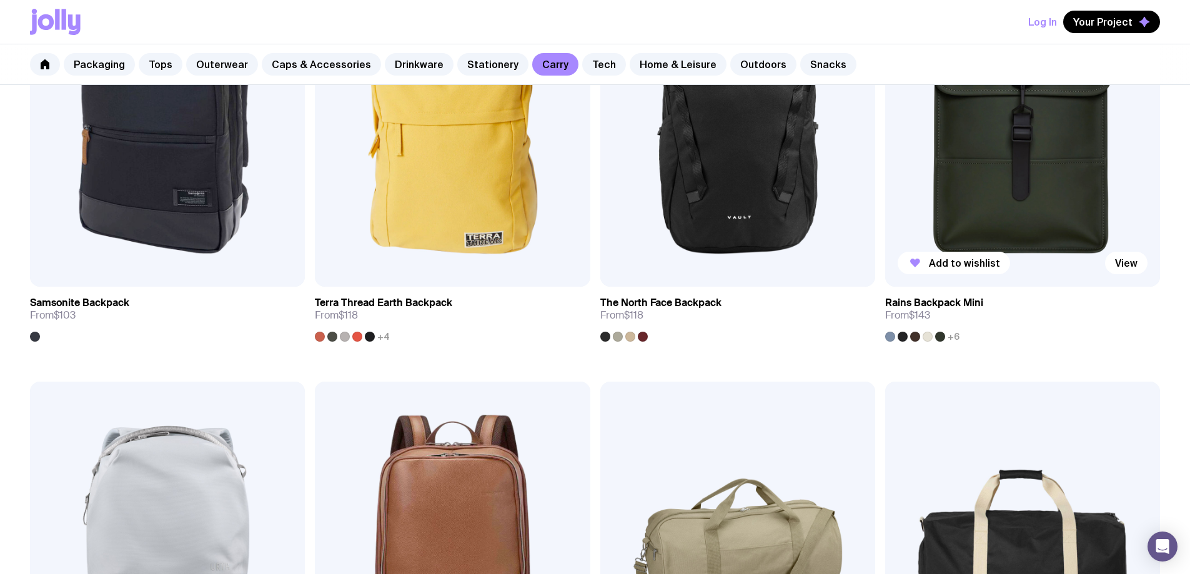
scroll to position [1749, 0]
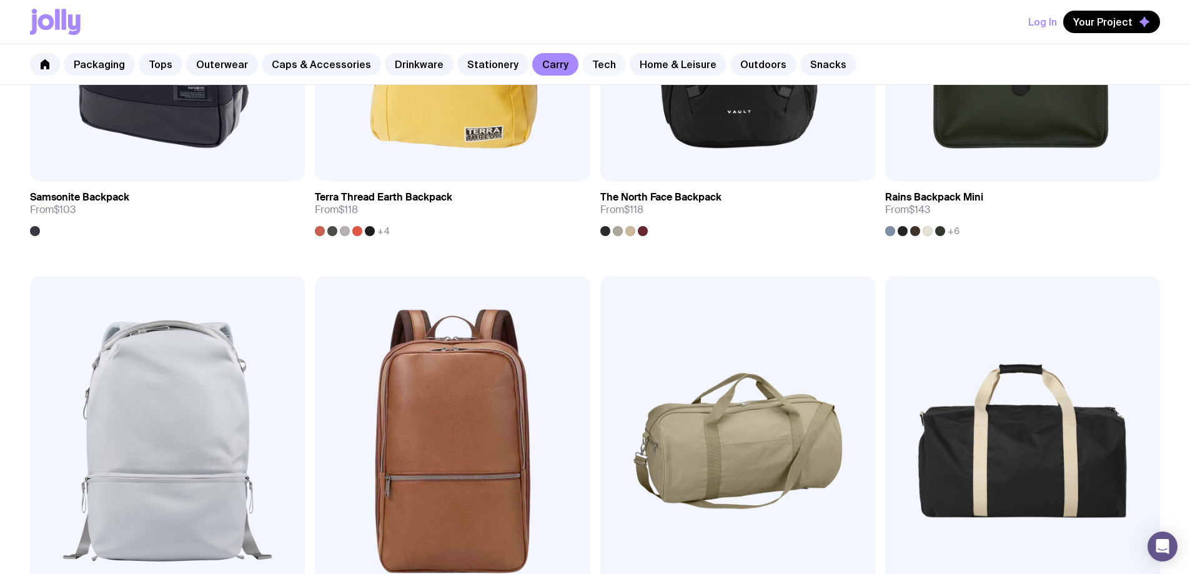
click at [588, 62] on link "Tech" at bounding box center [604, 64] width 44 height 22
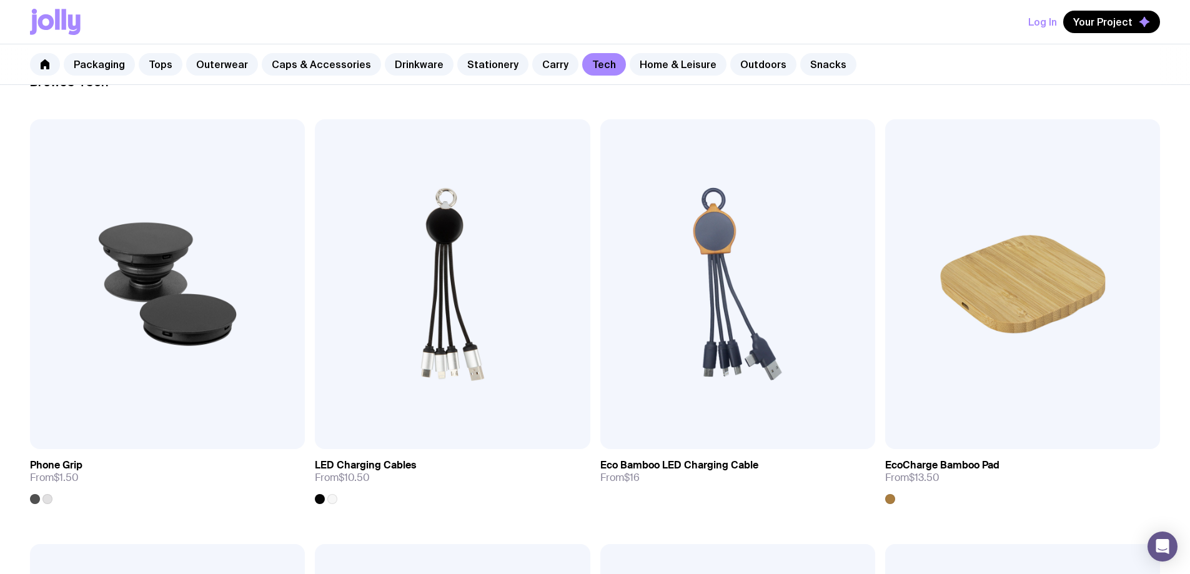
scroll to position [187, 0]
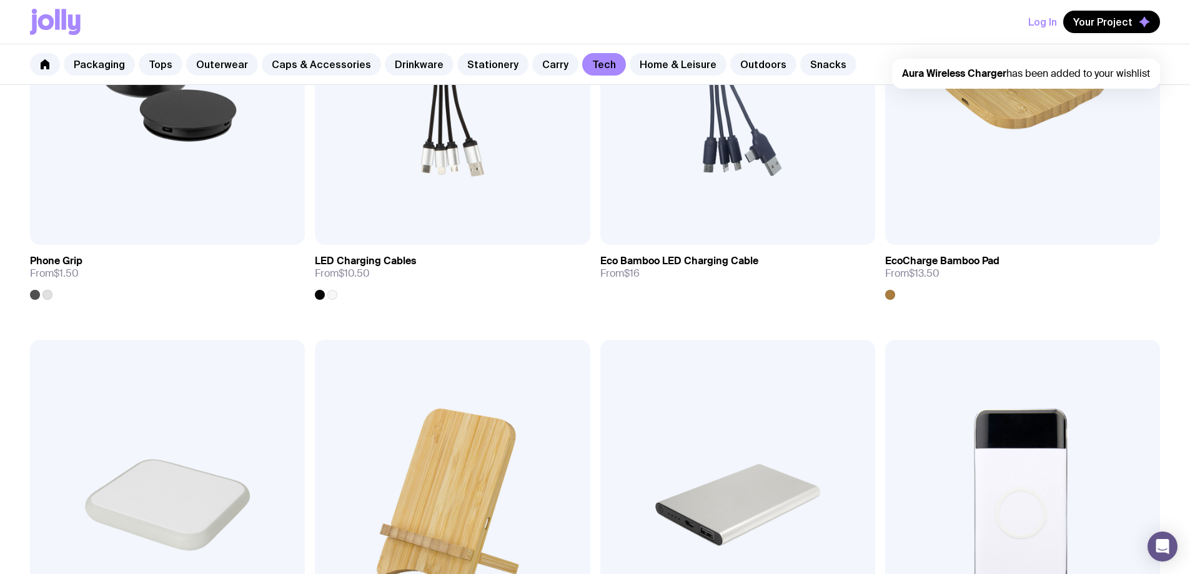
scroll to position [437, 0]
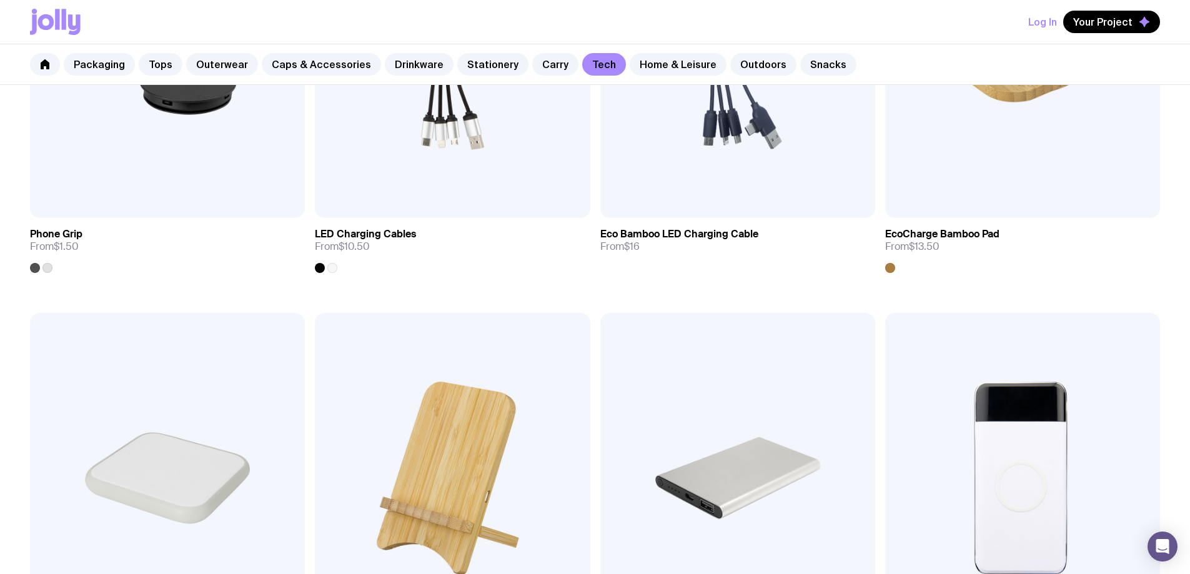
click at [650, 72] on link "Home & Leisure" at bounding box center [678, 64] width 97 height 22
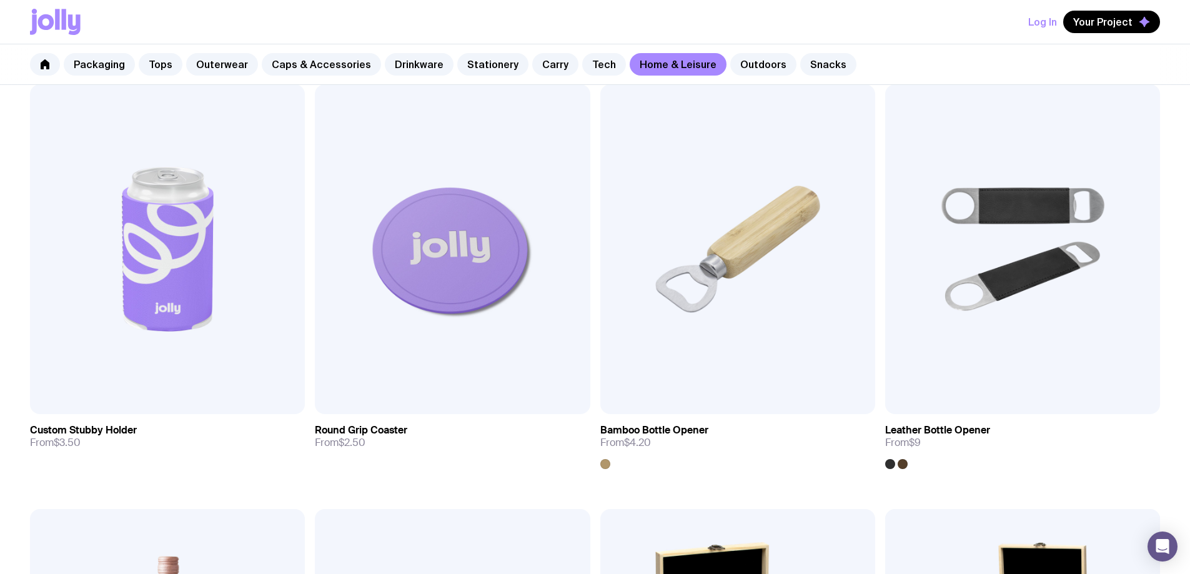
scroll to position [250, 0]
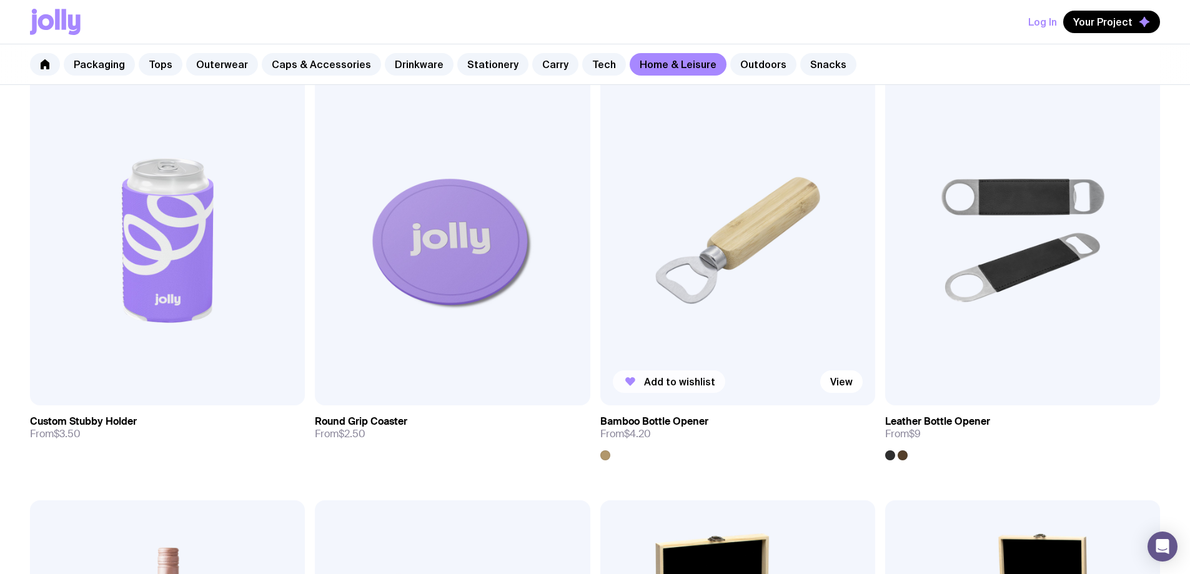
click at [644, 375] on span "Add to wishlist" at bounding box center [679, 381] width 71 height 12
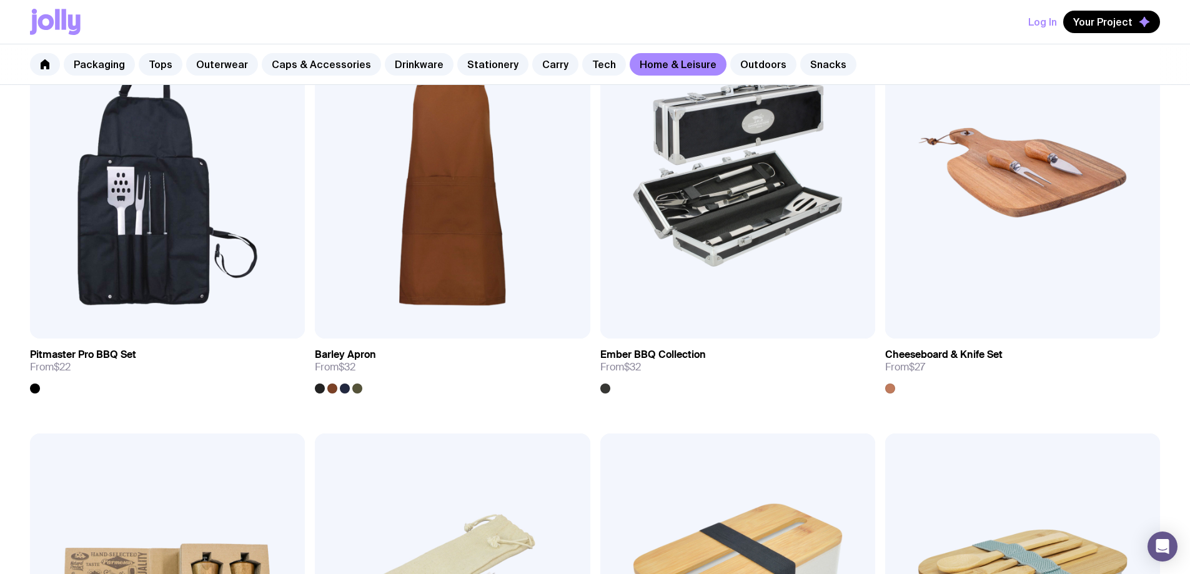
scroll to position [1187, 0]
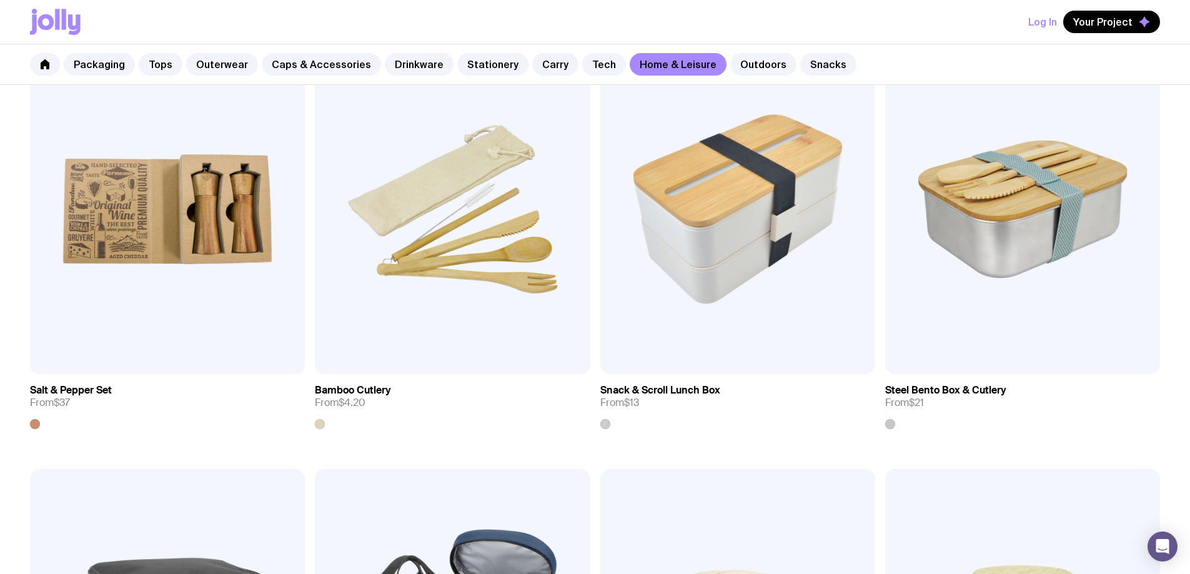
scroll to position [1437, 0]
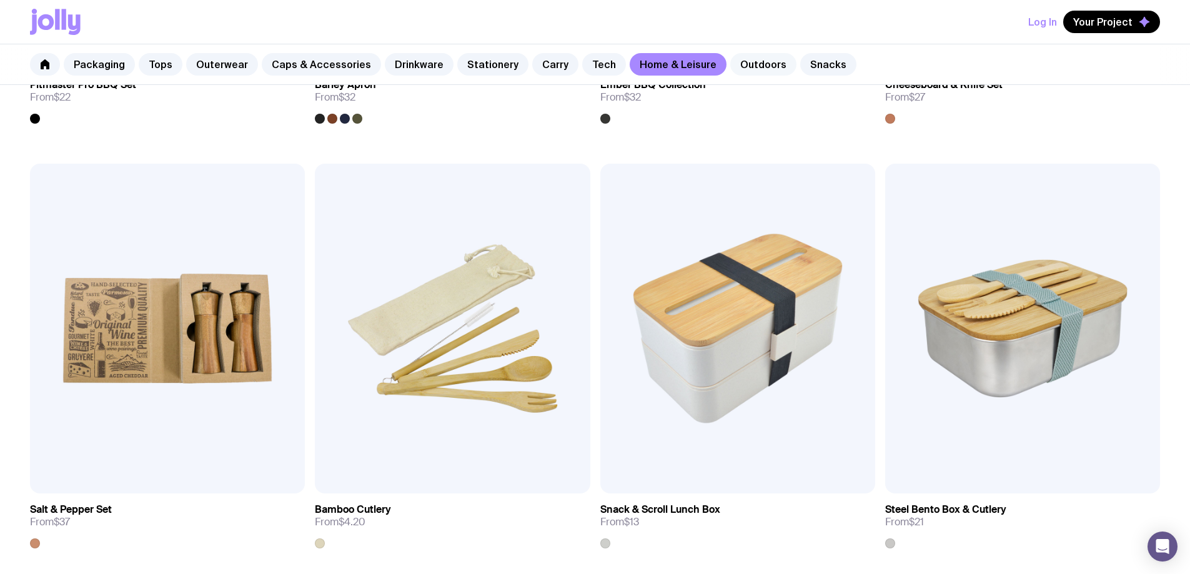
click at [734, 63] on link "Outdoors" at bounding box center [763, 64] width 66 height 22
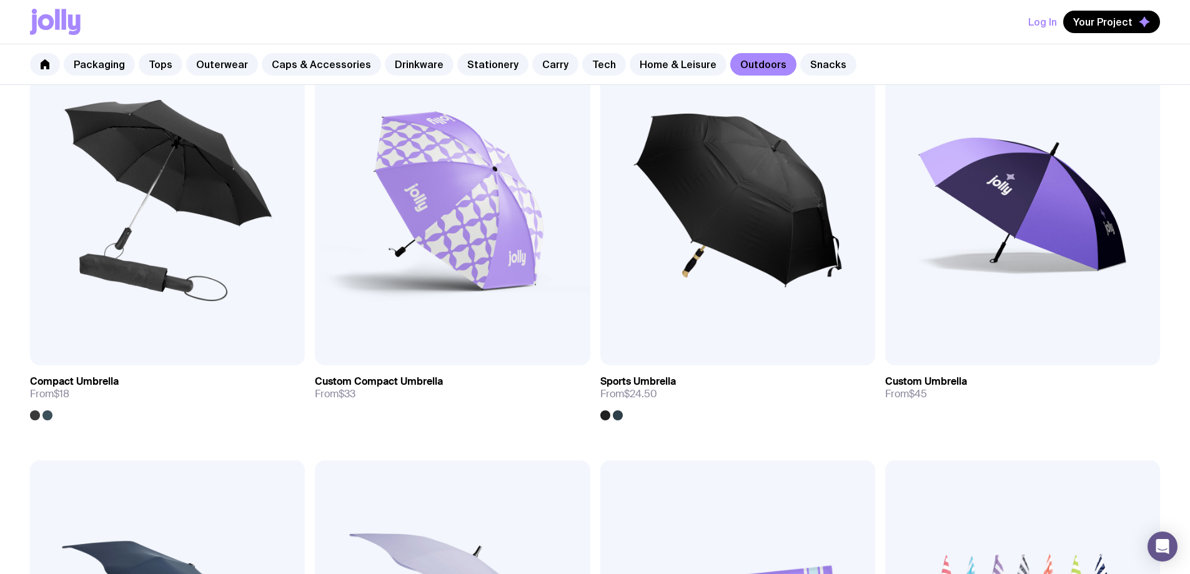
scroll to position [250, 0]
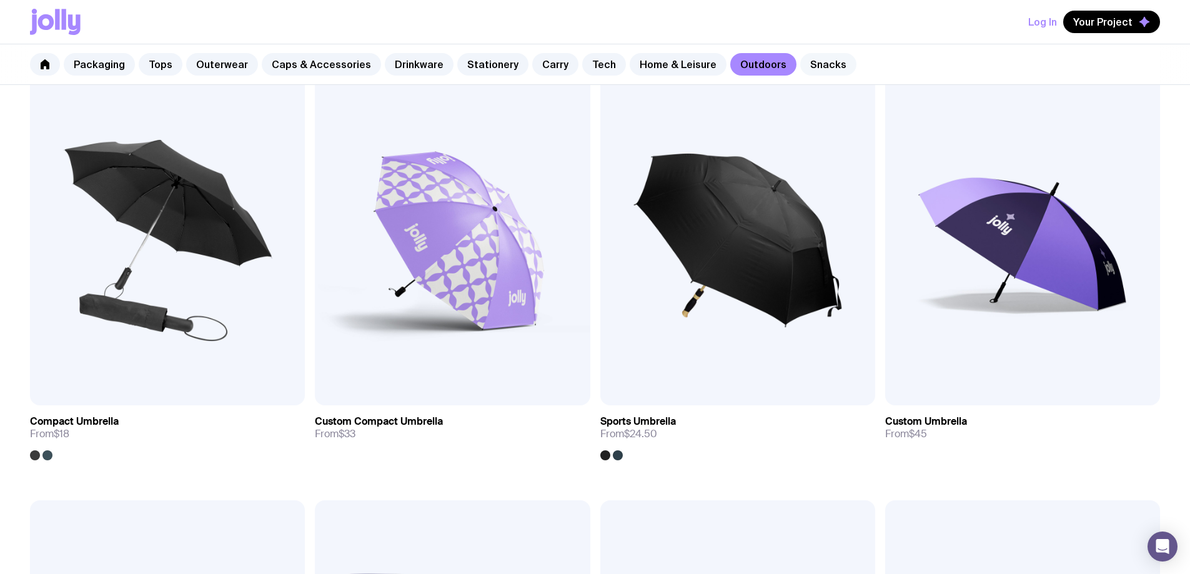
click at [800, 69] on link "Snacks" at bounding box center [828, 64] width 56 height 22
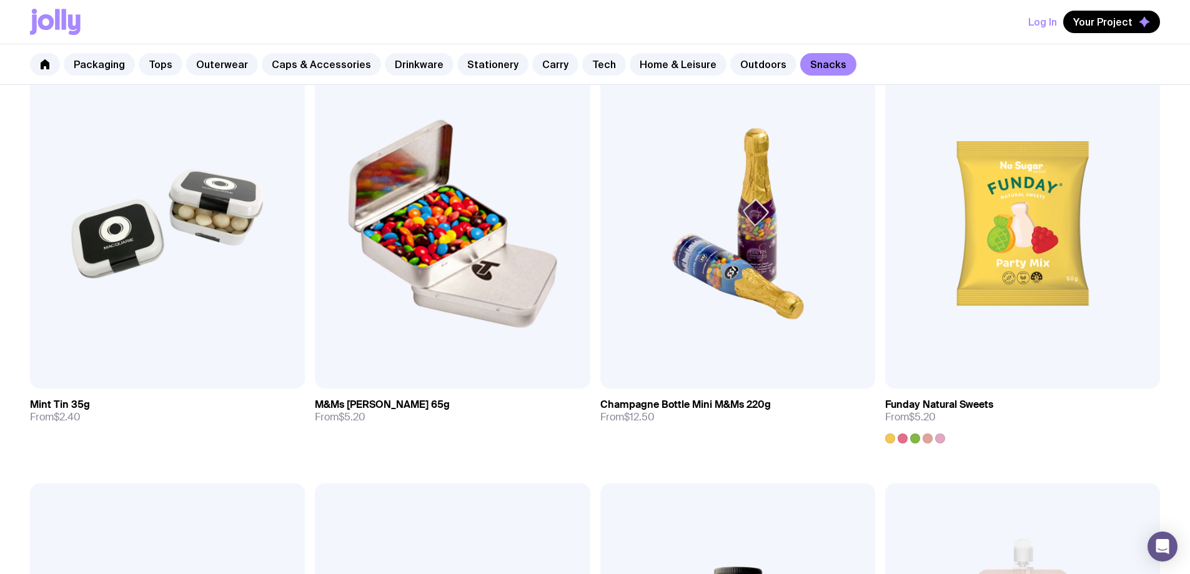
scroll to position [236, 0]
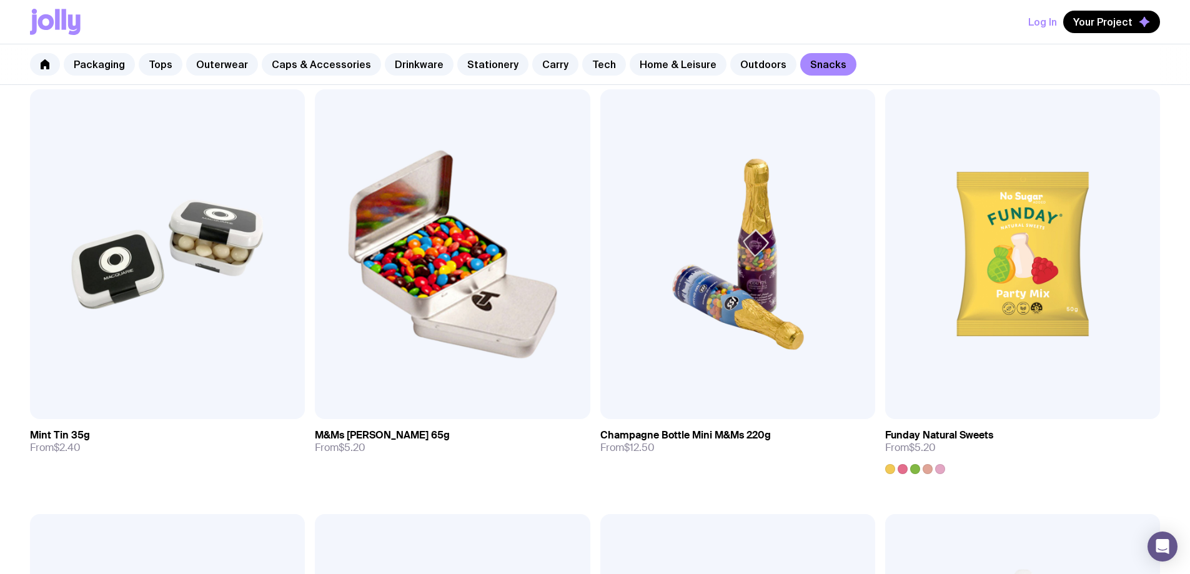
click at [359, 389] on span "Add to wishlist" at bounding box center [394, 395] width 71 height 12
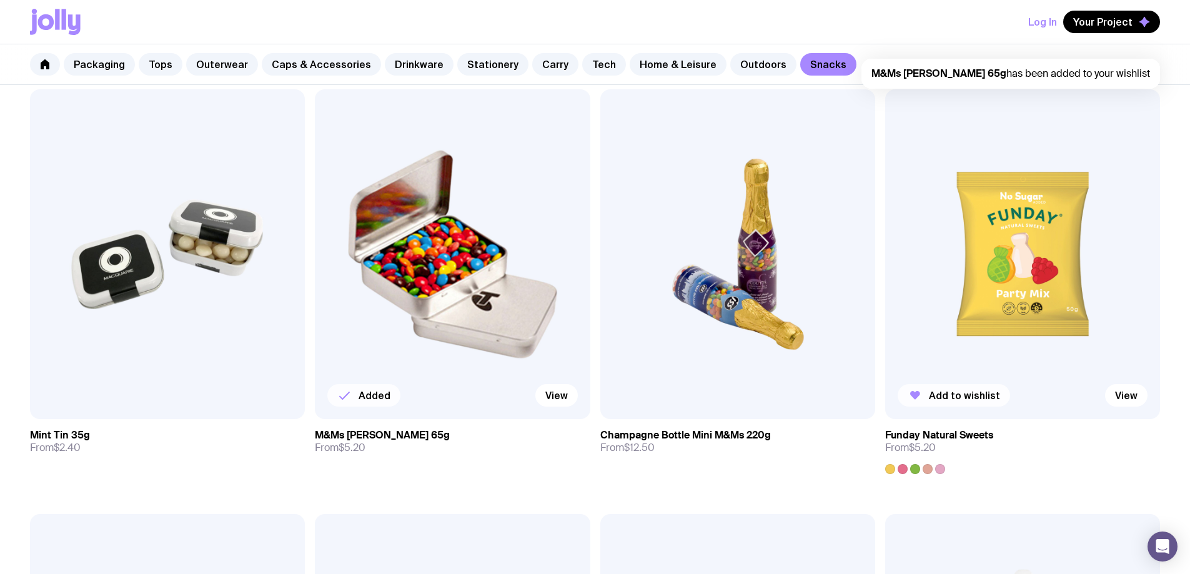
click at [929, 389] on span "Add to wishlist" at bounding box center [964, 395] width 71 height 12
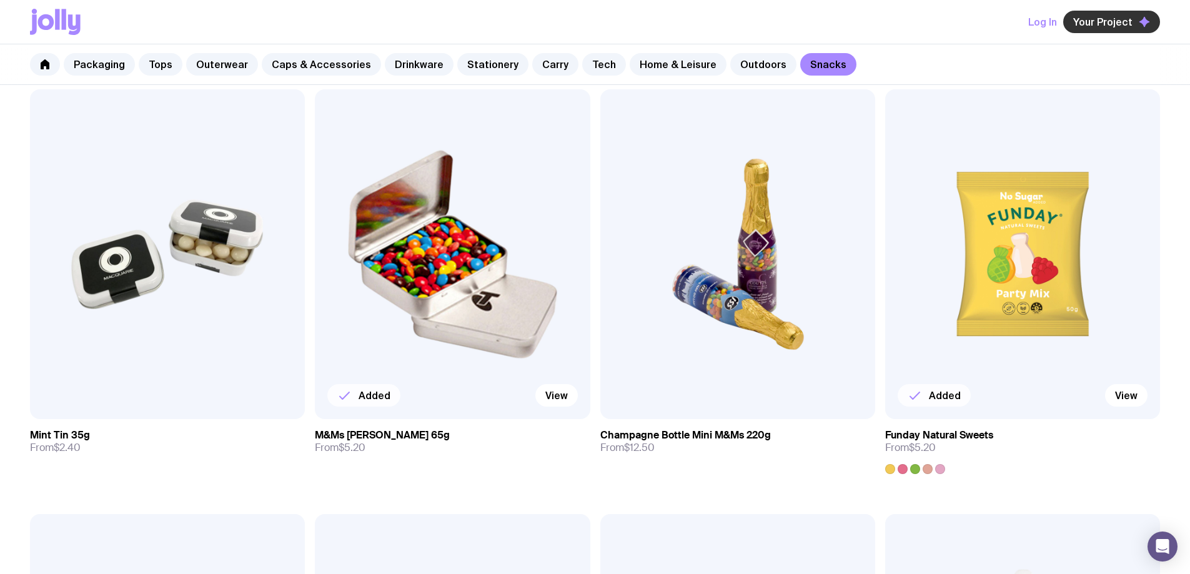
click at [1114, 24] on span "Your Project" at bounding box center [1102, 22] width 59 height 12
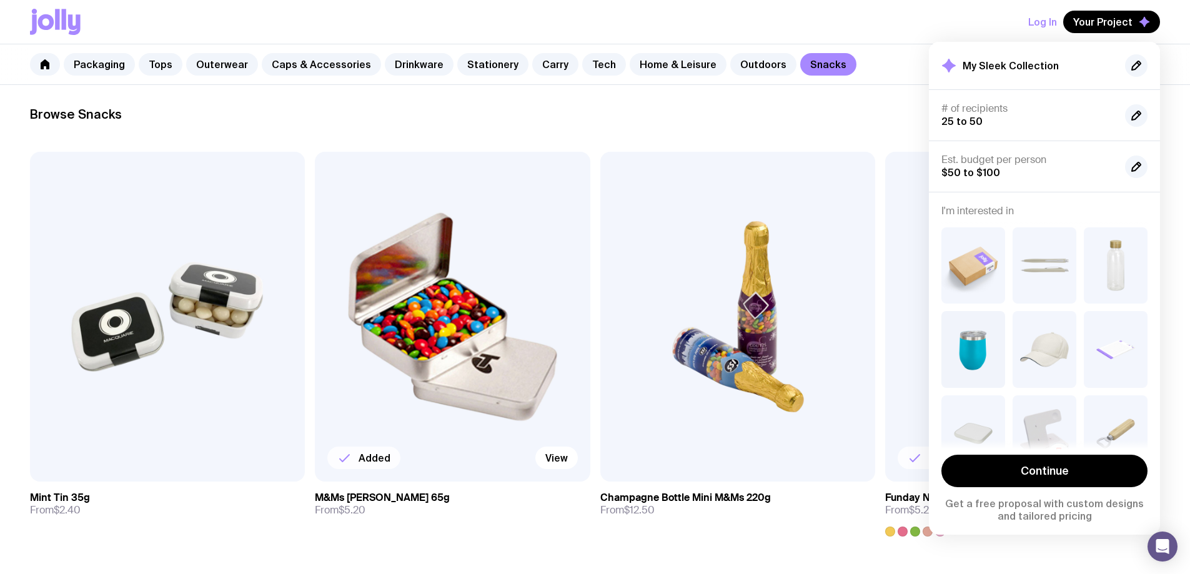
scroll to position [111, 0]
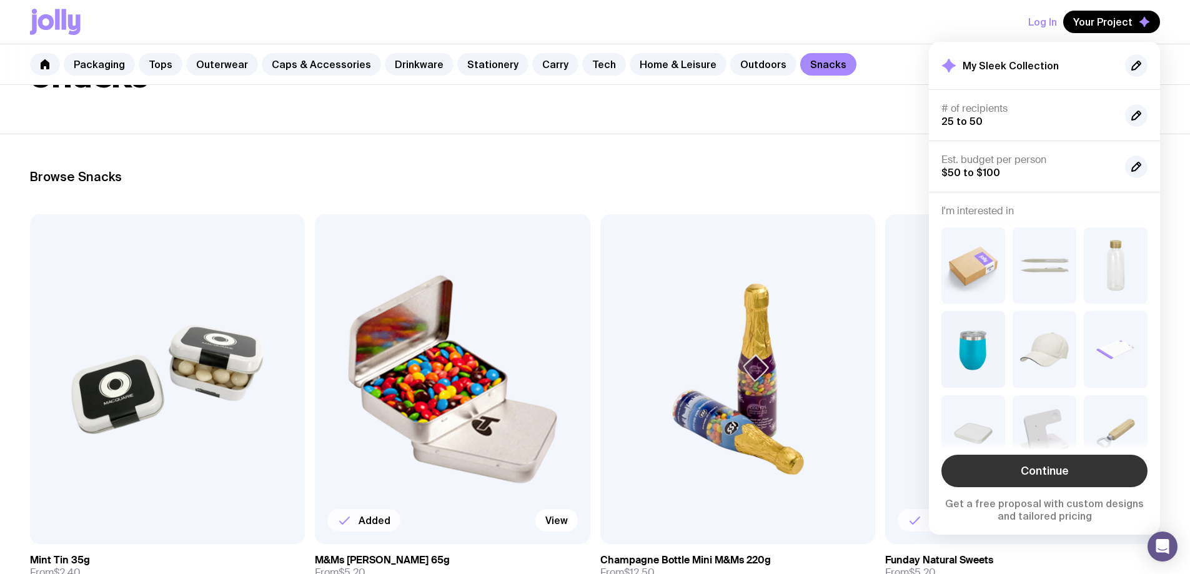
click at [1081, 475] on link "Continue" at bounding box center [1044, 471] width 206 height 32
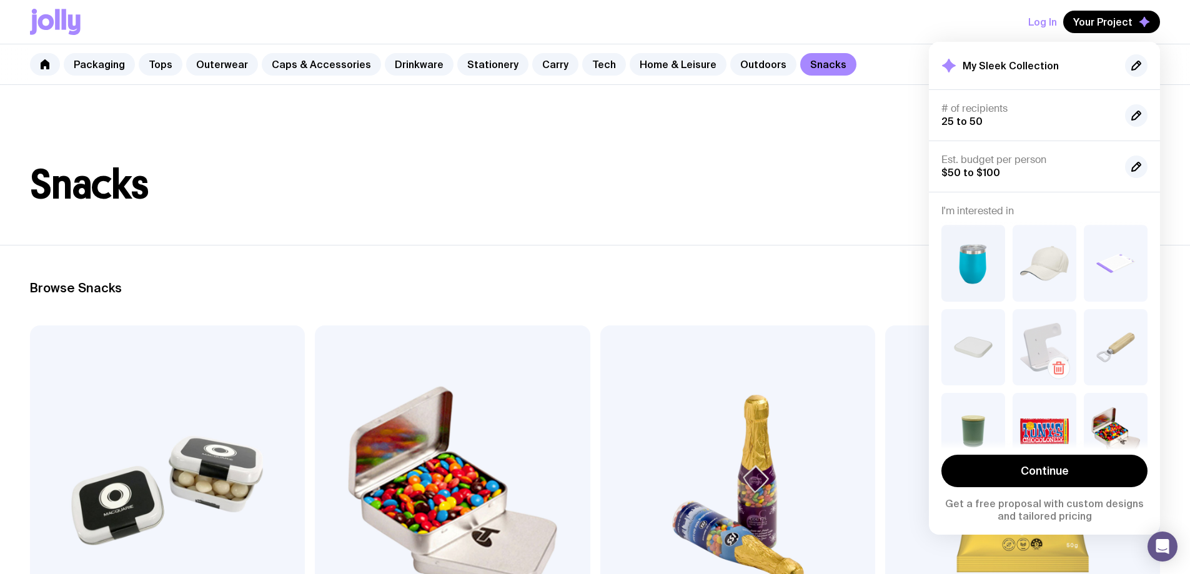
scroll to position [125, 0]
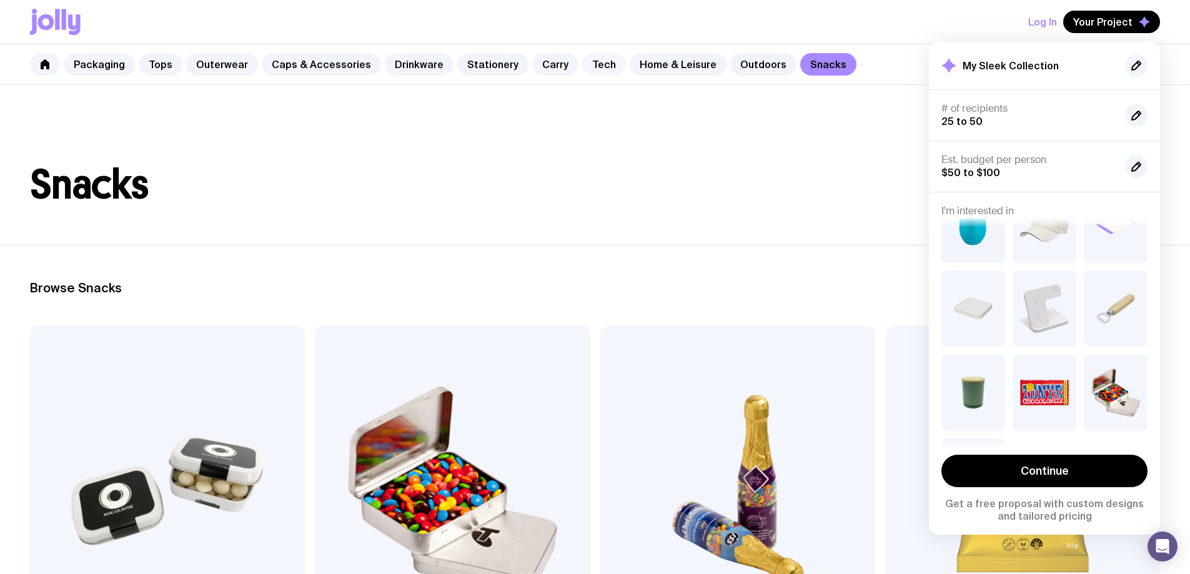
click at [582, 64] on link "Tech" at bounding box center [604, 64] width 44 height 22
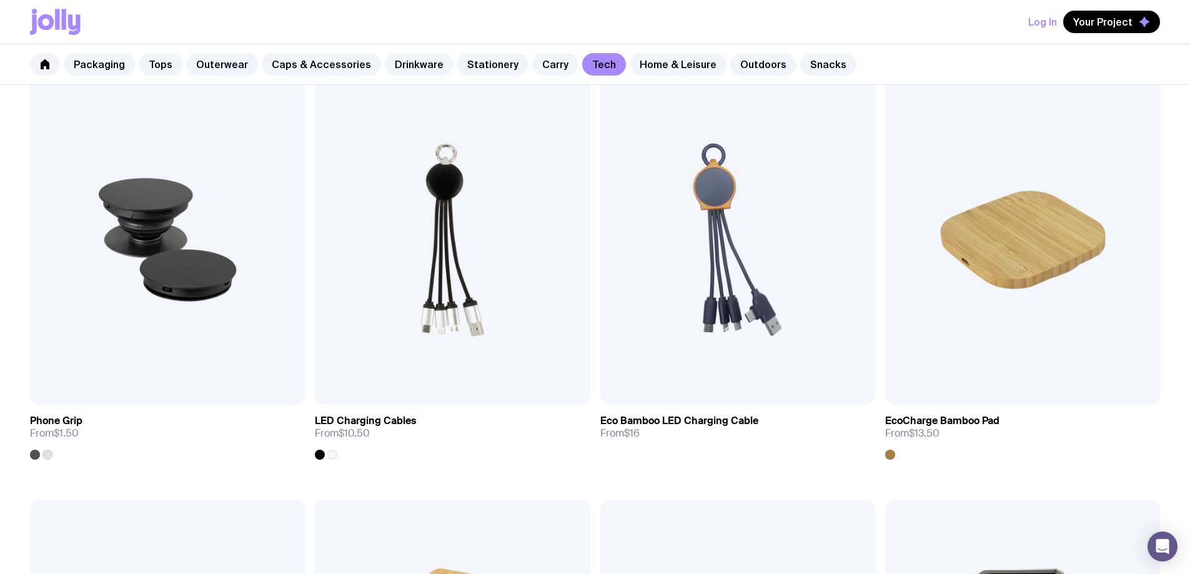
scroll to position [250, 0]
click at [1097, 22] on span "Your Project" at bounding box center [1102, 22] width 59 height 12
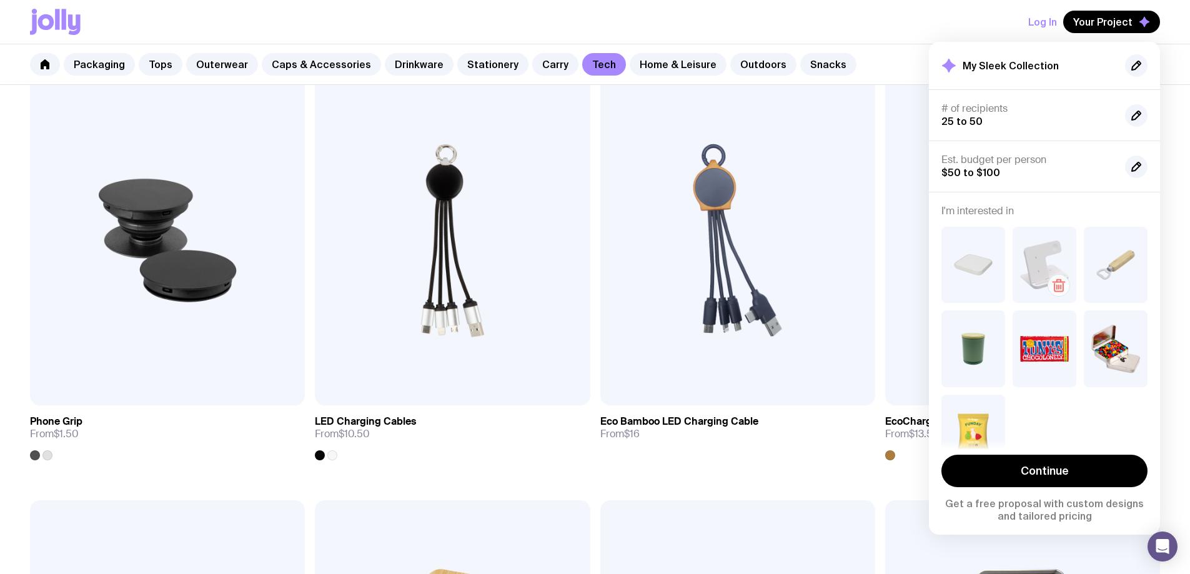
scroll to position [181, 0]
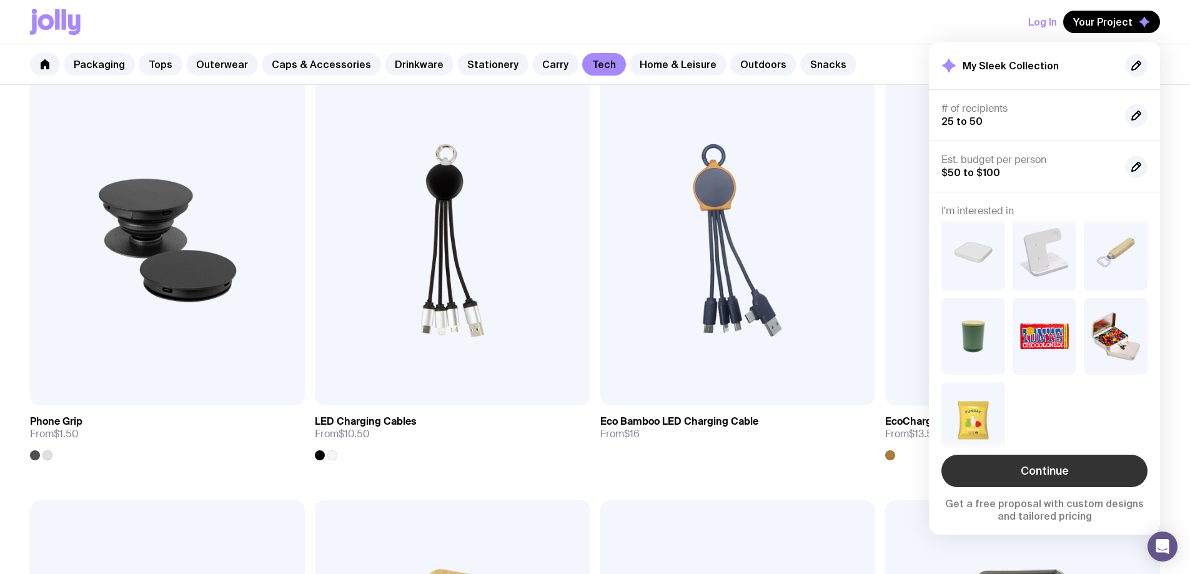
click at [1106, 474] on link "Continue" at bounding box center [1044, 471] width 206 height 32
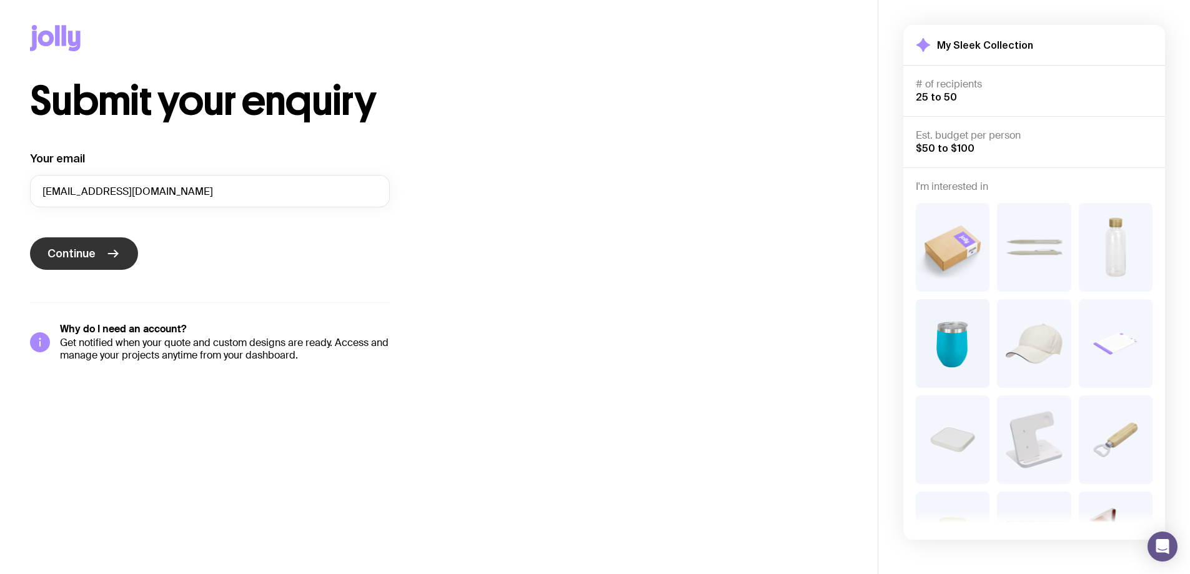
click at [82, 262] on button "Continue" at bounding box center [84, 253] width 108 height 32
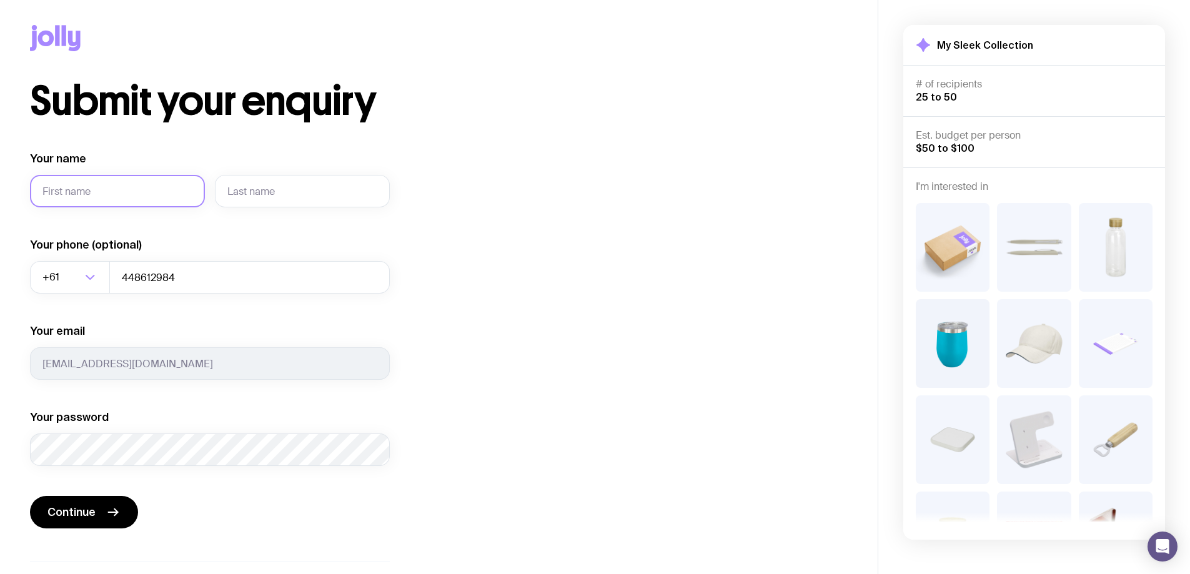
click at [126, 184] on input "Your name" at bounding box center [117, 191] width 175 height 32
type input "[PERSON_NAME]"
click at [260, 197] on input "text" at bounding box center [302, 191] width 175 height 32
type input "Lowndes"
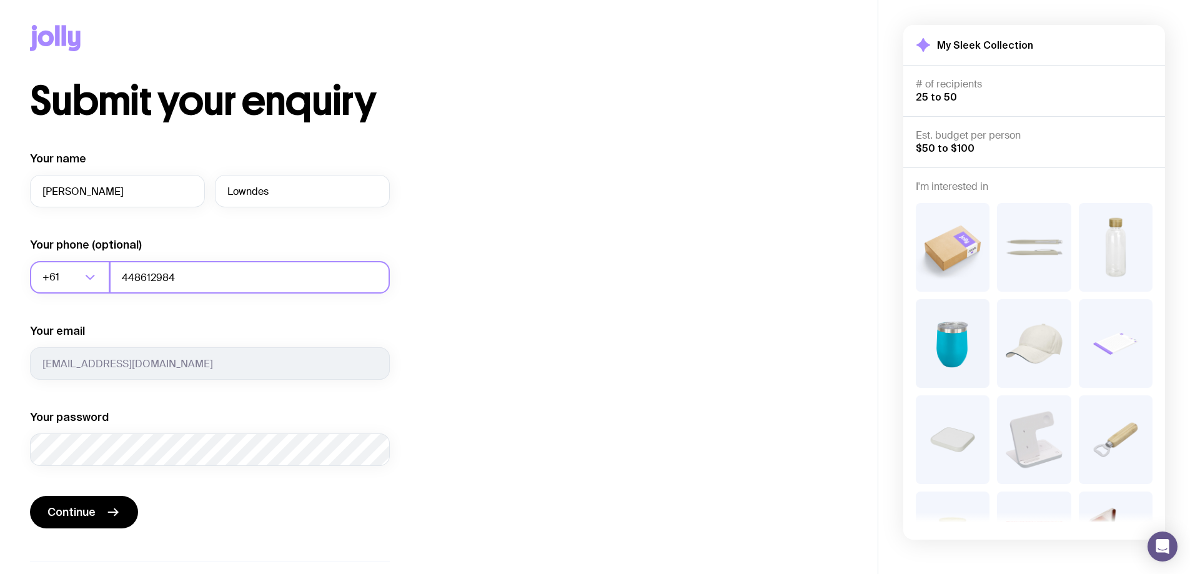
drag, startPoint x: 188, startPoint y: 275, endPoint x: 89, endPoint y: 269, distance: 98.9
click at [89, 269] on div "+61 Loading... 448612984" at bounding box center [210, 277] width 360 height 32
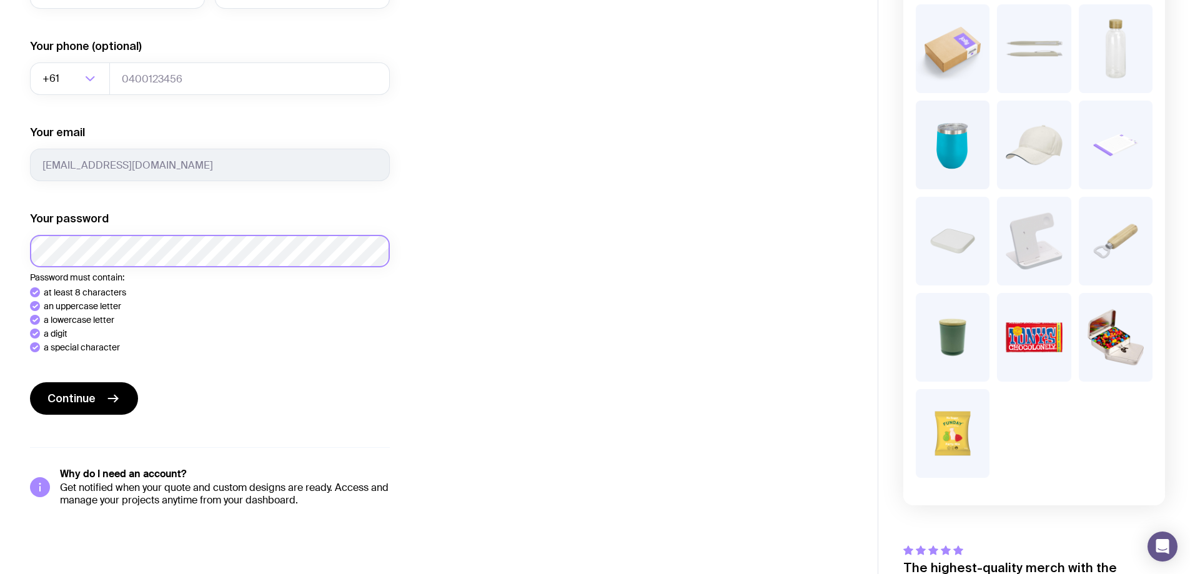
scroll to position [219, 0]
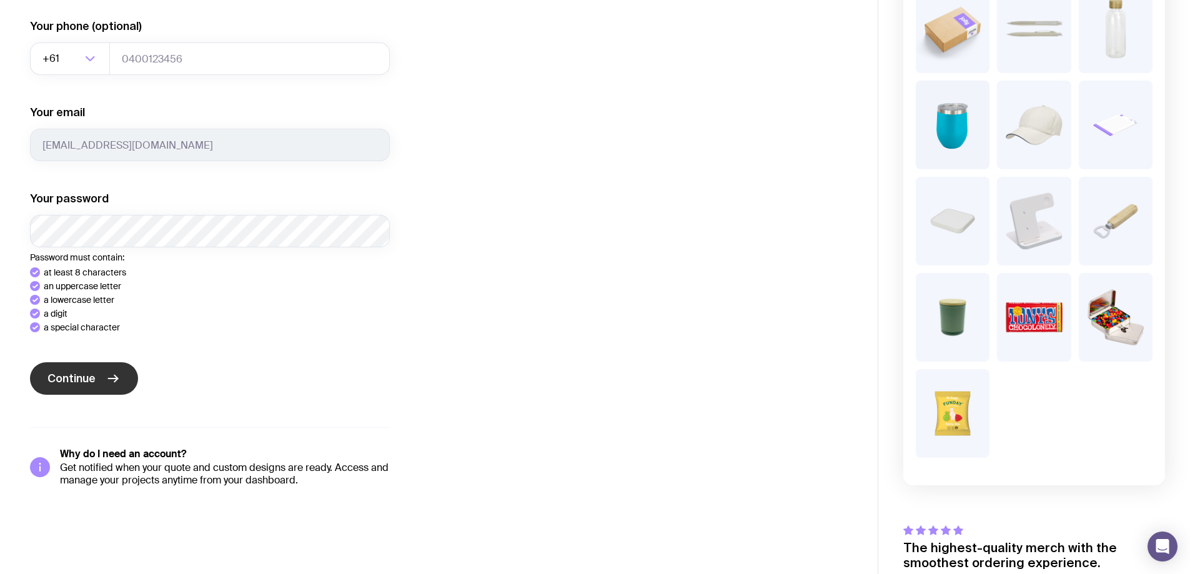
click at [107, 369] on button "Continue" at bounding box center [84, 378] width 108 height 32
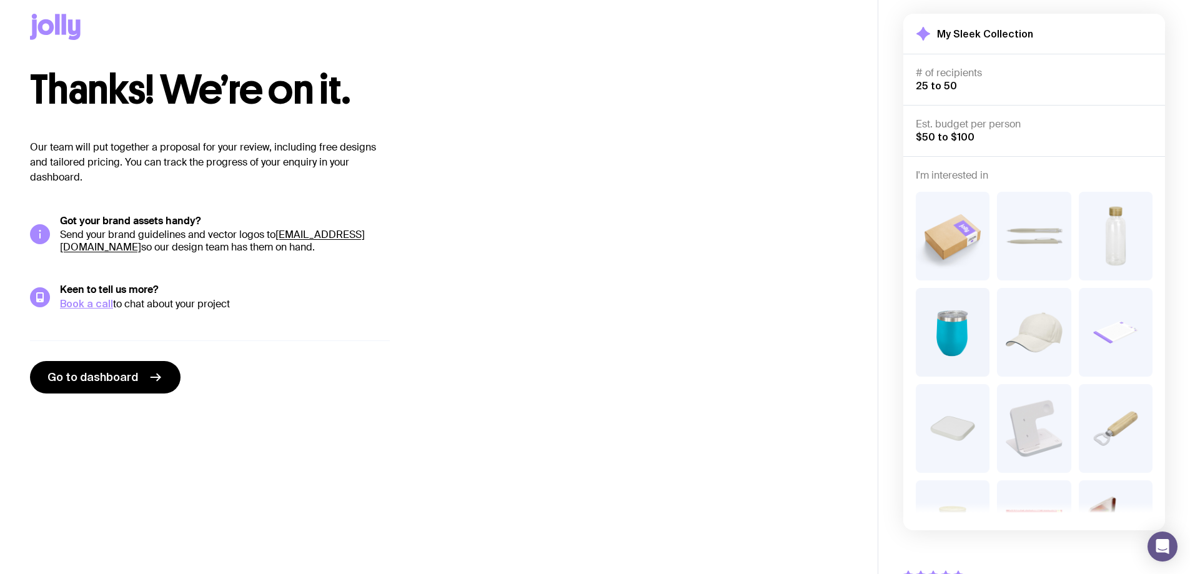
scroll to position [0, 0]
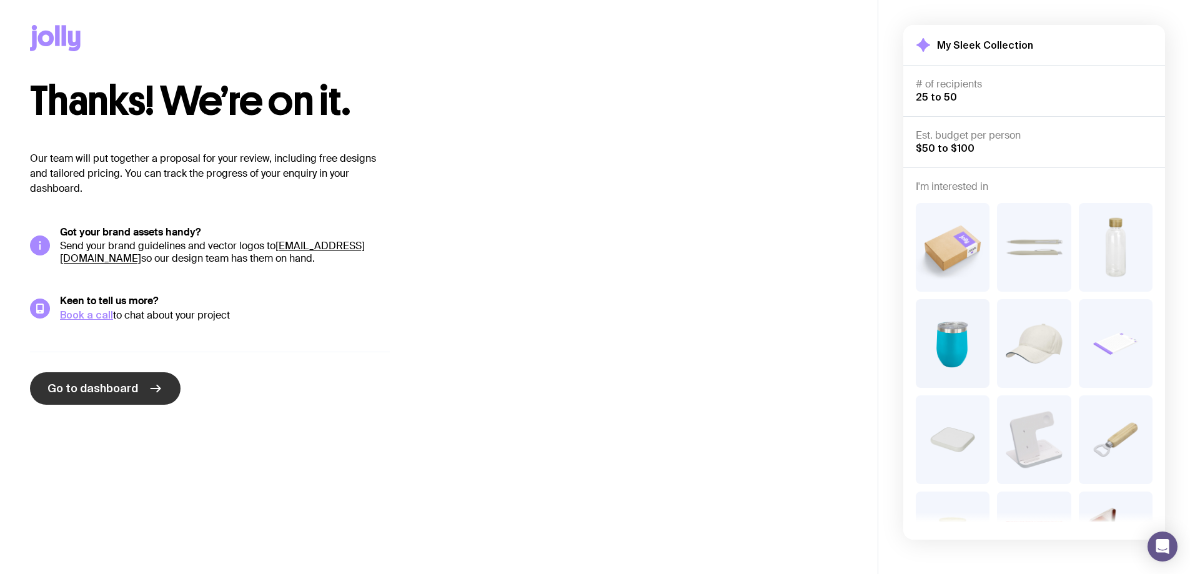
click at [148, 392] on icon at bounding box center [155, 388] width 15 height 15
